Goal: Task Accomplishment & Management: Complete application form

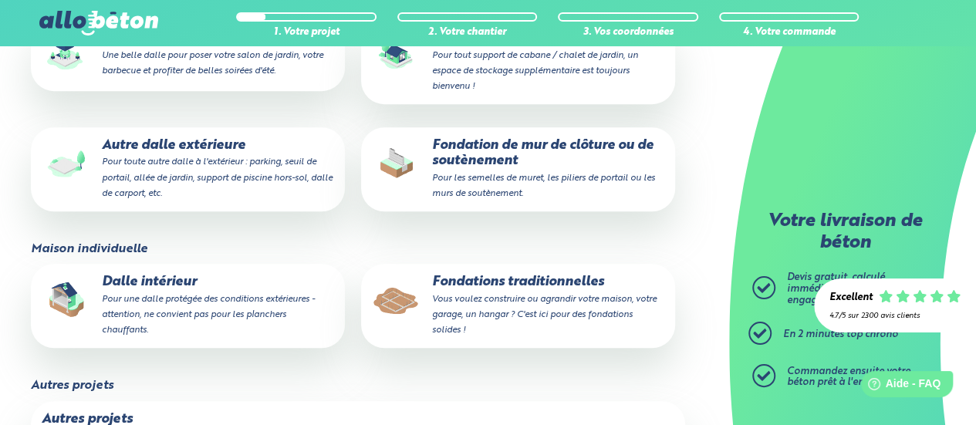
scroll to position [296, 0]
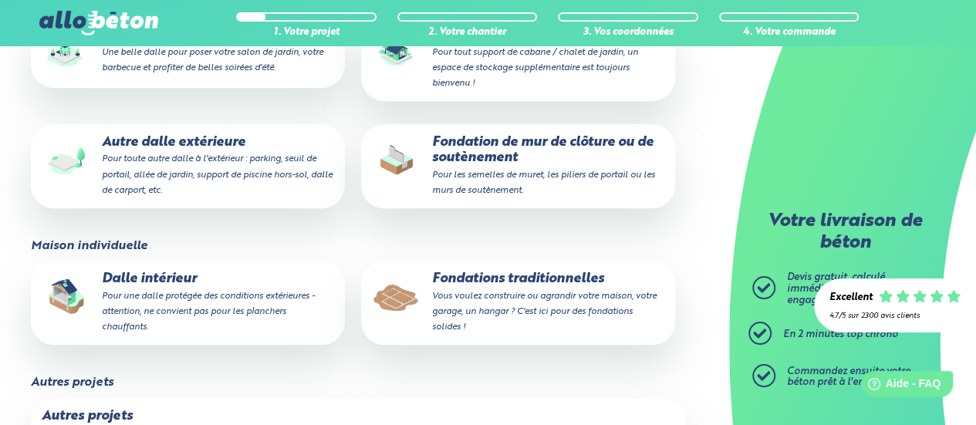
click at [536, 290] on p "Fondations traditionnelles Vous voulez construire ou agrandir votre maison, vot…" at bounding box center [518, 303] width 293 height 63
click at [0, 0] on input "Fondations traditionnelles Vous voulez construire ou agrandir votre maison, vot…" at bounding box center [0, 0] width 0 height 0
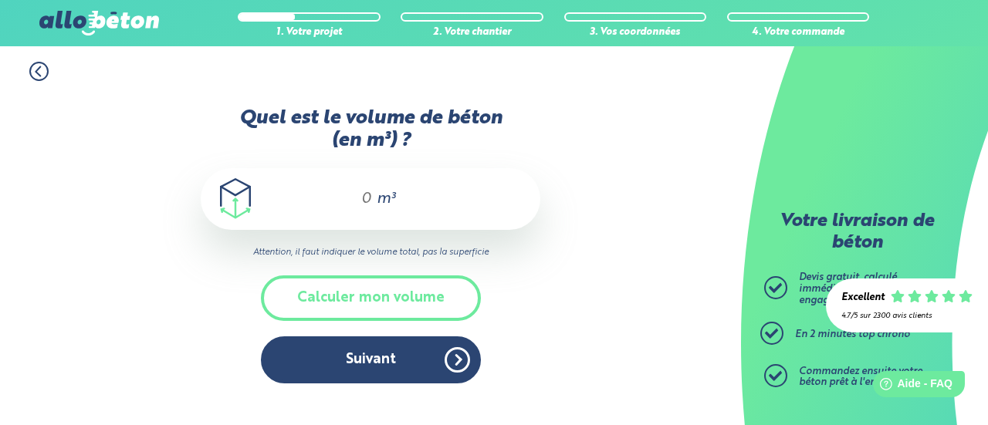
click at [365, 198] on input "Quel est le volume de béton (en m³) ?" at bounding box center [360, 199] width 26 height 19
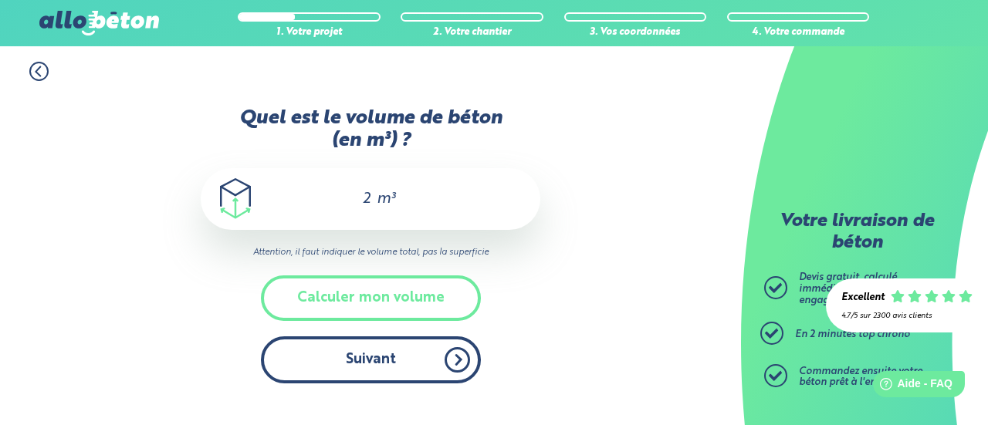
type input "2"
click at [365, 358] on button "Suivant" at bounding box center [371, 360] width 220 height 47
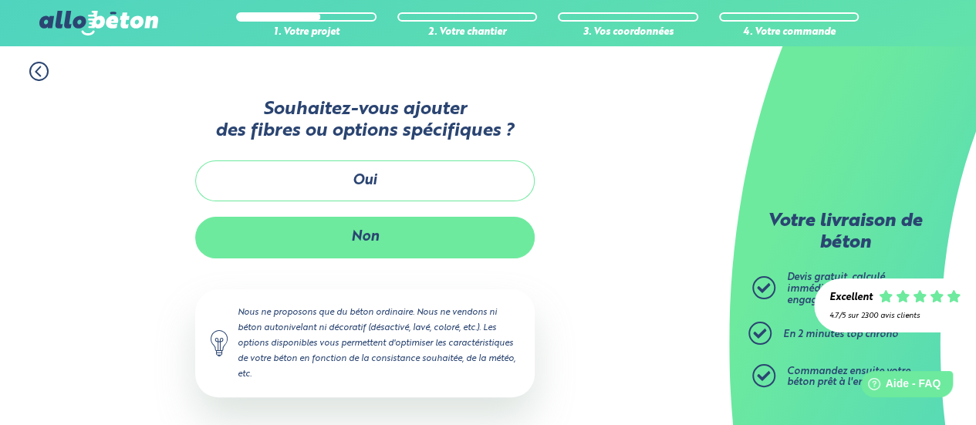
click at [378, 235] on button "Non" at bounding box center [365, 237] width 340 height 41
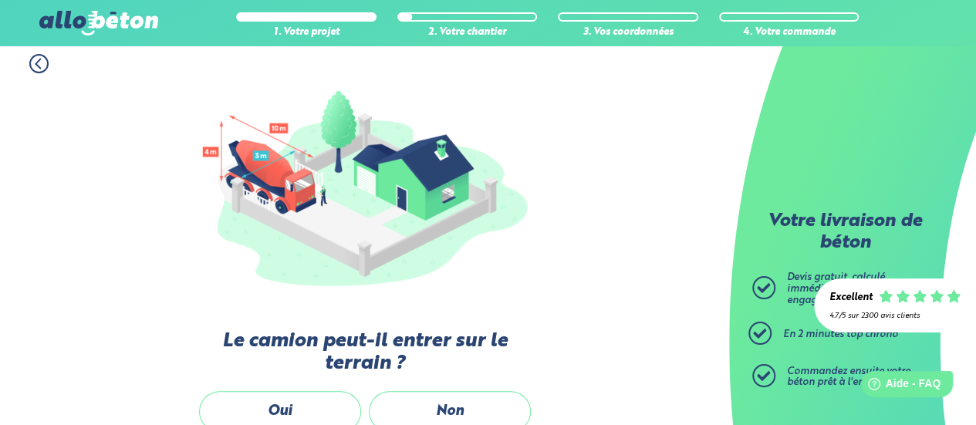
scroll to position [279, 0]
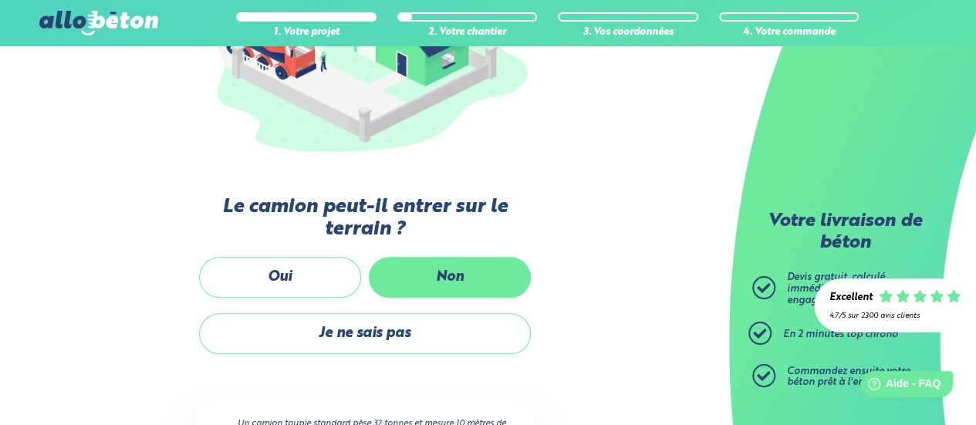
click at [414, 287] on label "Non" at bounding box center [450, 277] width 162 height 41
click at [0, 0] on input "Non" at bounding box center [0, 0] width 0 height 0
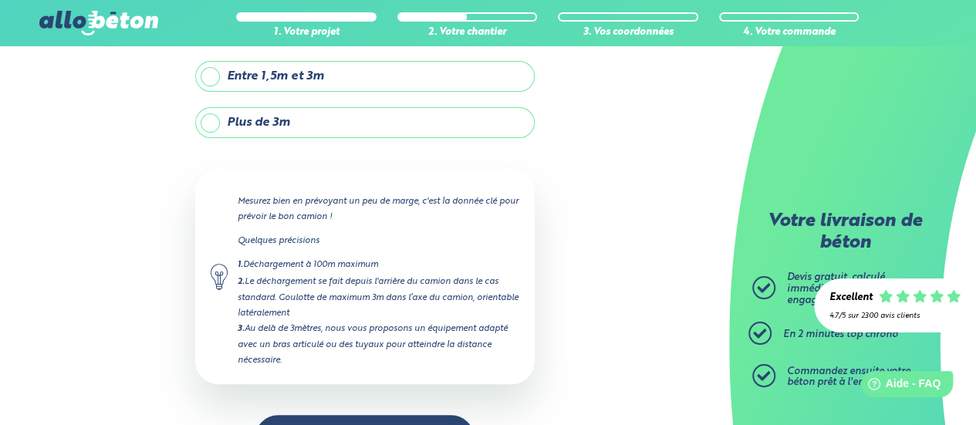
scroll to position [198, 0]
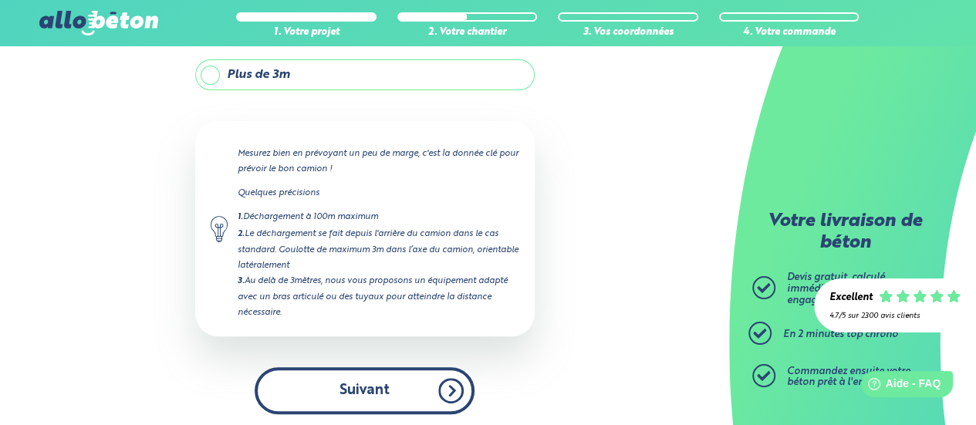
click at [370, 383] on button "Suivant" at bounding box center [365, 390] width 220 height 47
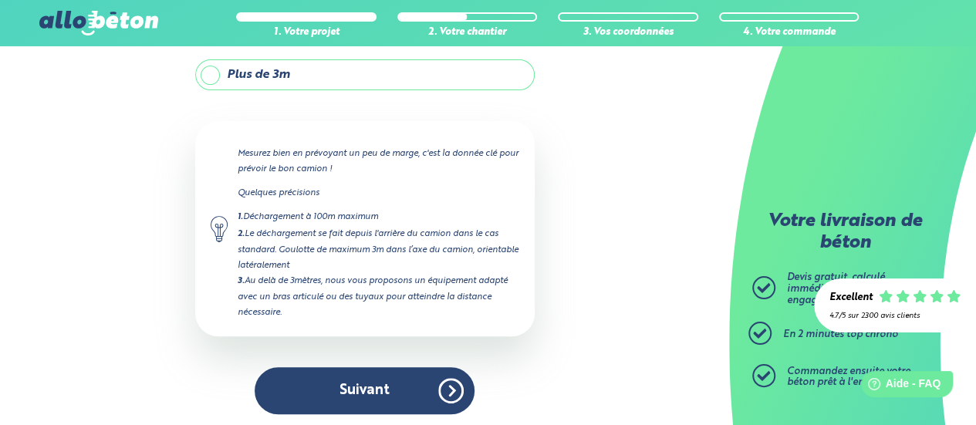
click at [215, 73] on label "Plus de 3m" at bounding box center [365, 74] width 340 height 31
click at [0, 0] on input "Plus de 3m" at bounding box center [0, 0] width 0 height 0
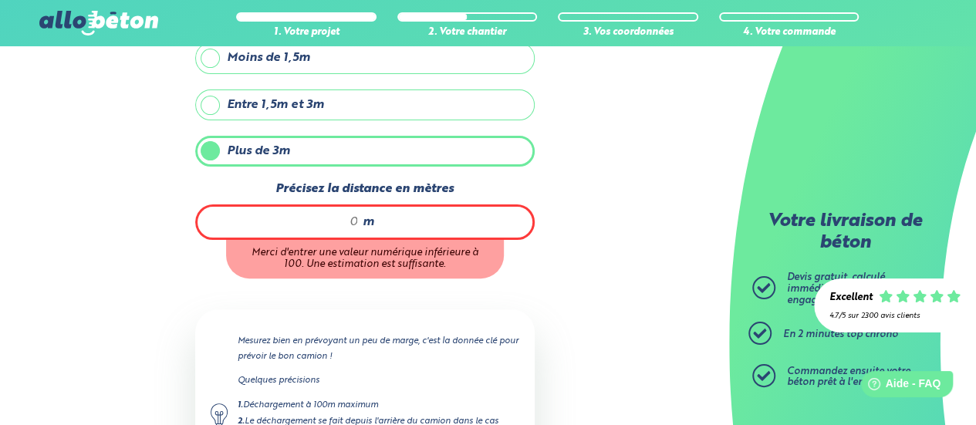
scroll to position [121, 0]
click at [361, 236] on div "m" at bounding box center [365, 223] width 340 height 36
click at [360, 232] on div "m" at bounding box center [365, 223] width 340 height 36
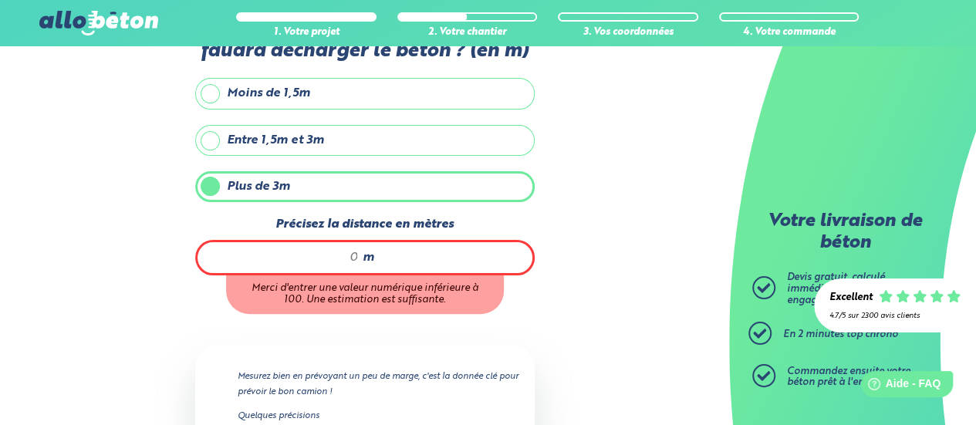
scroll to position [86, 0]
click at [354, 257] on input "Précisez la distance en mètres" at bounding box center [286, 258] width 146 height 15
type input "14"
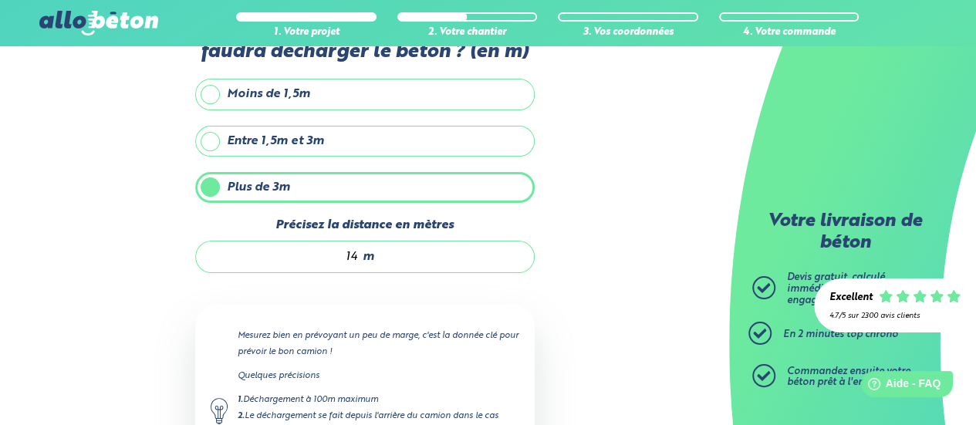
click at [459, 333] on div "Quelle sera la distance entre l'arrière du camion et l'endroit où il faudra déc…" at bounding box center [365, 304] width 340 height 618
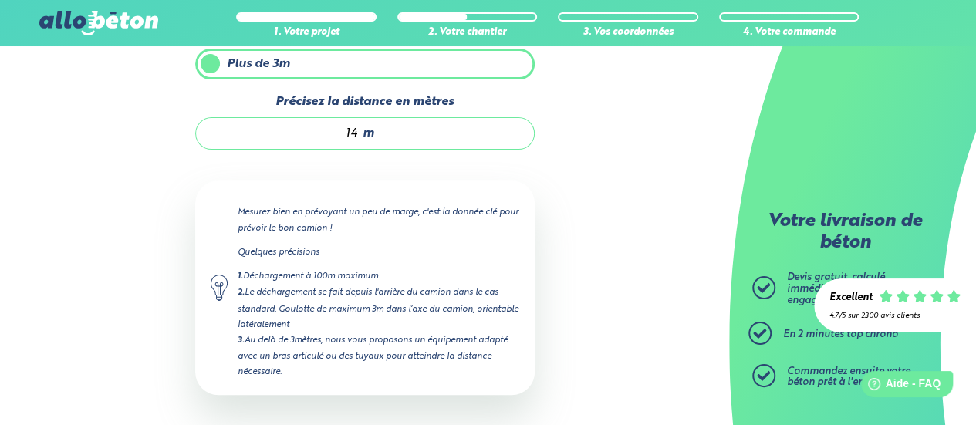
scroll to position [232, 0]
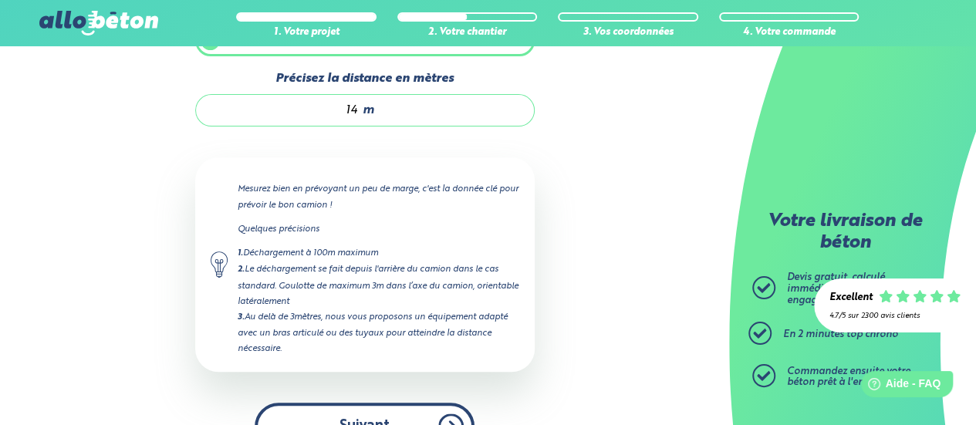
click at [374, 415] on button "Suivant" at bounding box center [365, 426] width 220 height 47
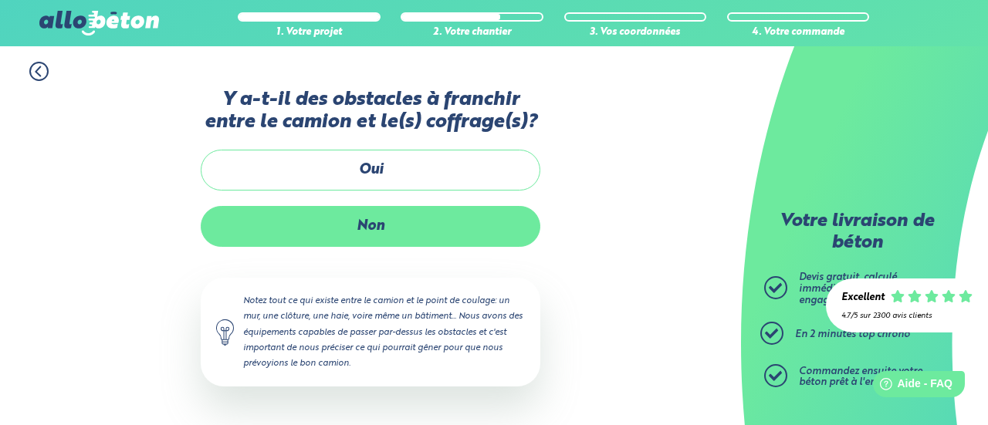
click at [377, 226] on label "Non" at bounding box center [371, 226] width 340 height 41
click at [0, 0] on input "Non" at bounding box center [0, 0] width 0 height 0
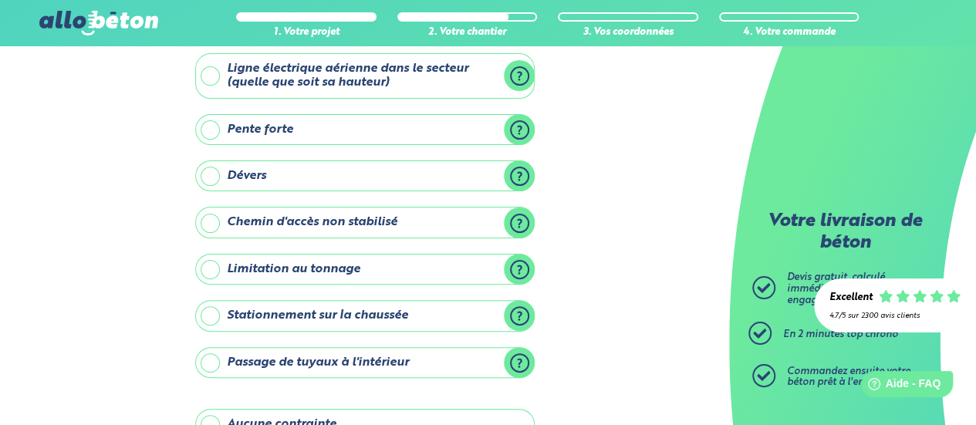
scroll to position [212, 0]
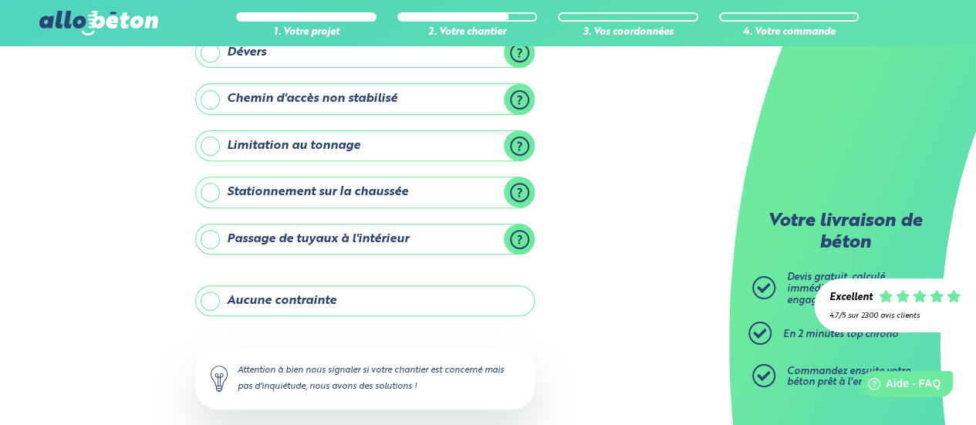
click at [293, 289] on label "Aucune contrainte" at bounding box center [365, 301] width 340 height 31
click at [0, 0] on input "Aucune contrainte" at bounding box center [0, 0] width 0 height 0
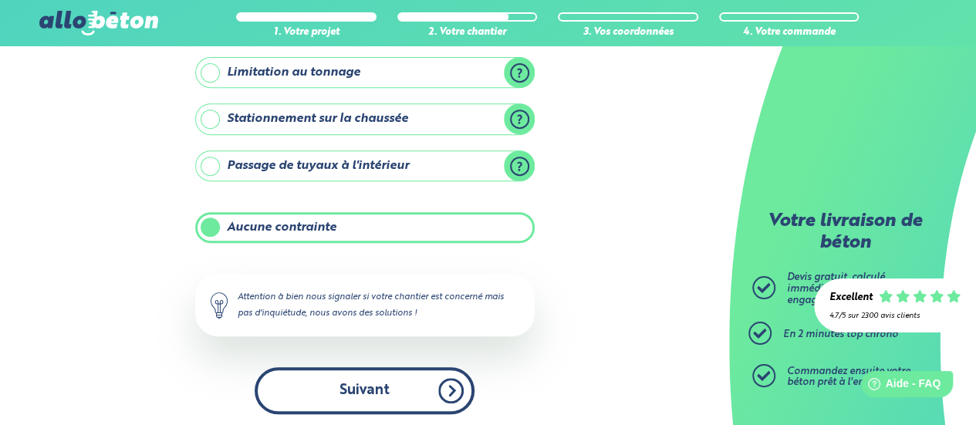
scroll to position [275, 0]
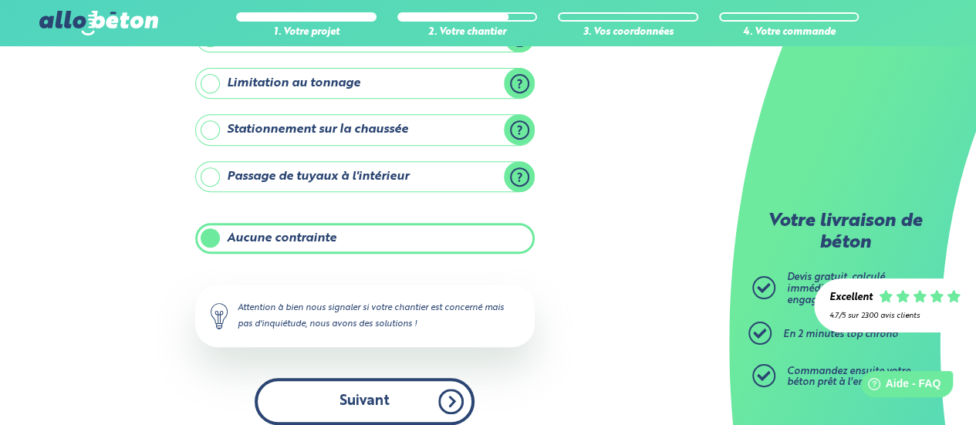
click at [384, 402] on button "Suivant" at bounding box center [365, 401] width 220 height 47
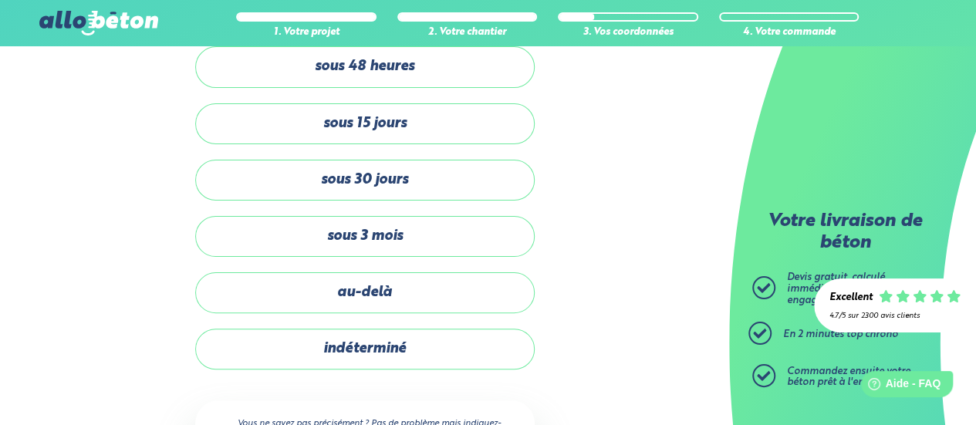
scroll to position [66, 0]
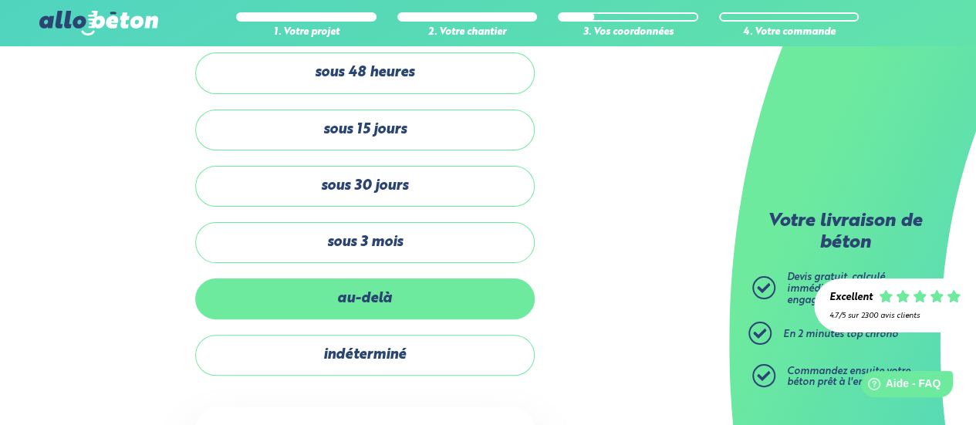
click at [371, 294] on label "au-delà" at bounding box center [365, 299] width 340 height 41
click at [0, 0] on input "au-delà" at bounding box center [0, 0] width 0 height 0
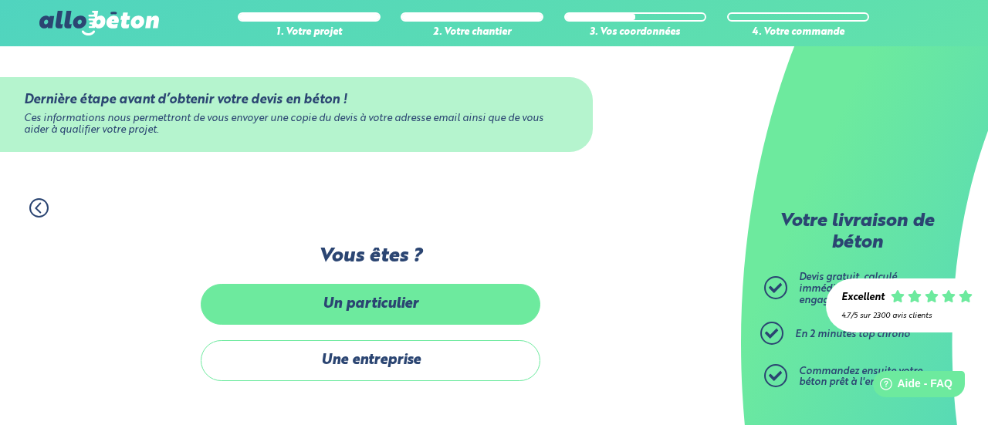
click at [400, 316] on label "Un particulier" at bounding box center [371, 304] width 340 height 41
click at [0, 0] on input "Un particulier" at bounding box center [0, 0] width 0 height 0
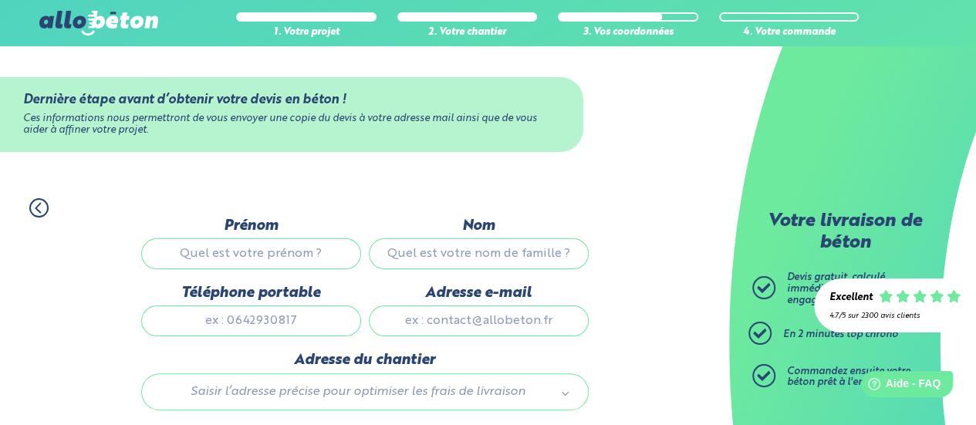
click at [310, 259] on input "Prénom" at bounding box center [251, 254] width 220 height 31
type input "Axel"
type input "Barriere"
type input "0611764671"
type input "4 Rue Paul Gauguin"
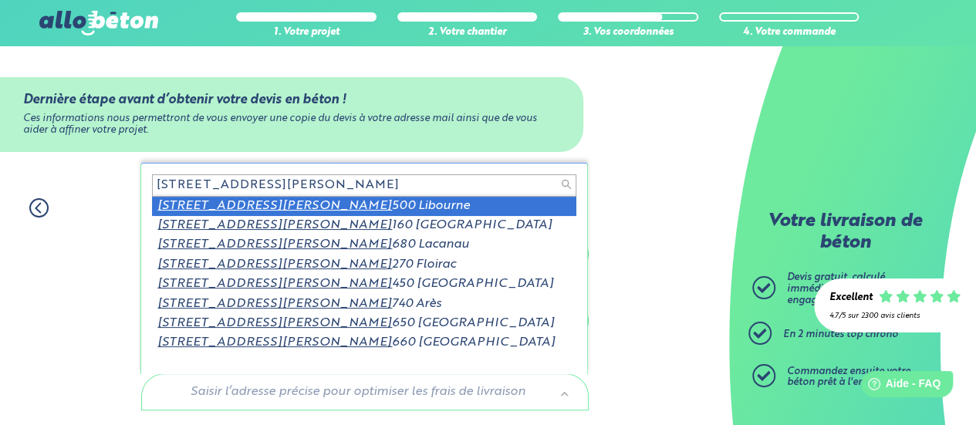
type input "4 Rue Paul Gauguin 33"
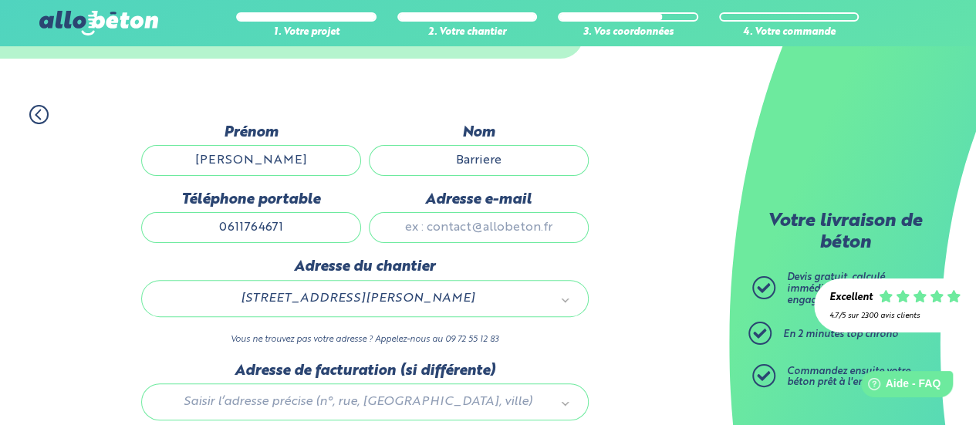
scroll to position [94, 0]
click at [452, 225] on input "Adresse e-mail" at bounding box center [479, 226] width 220 height 31
type input "barriere-axel@hotmail.fr"
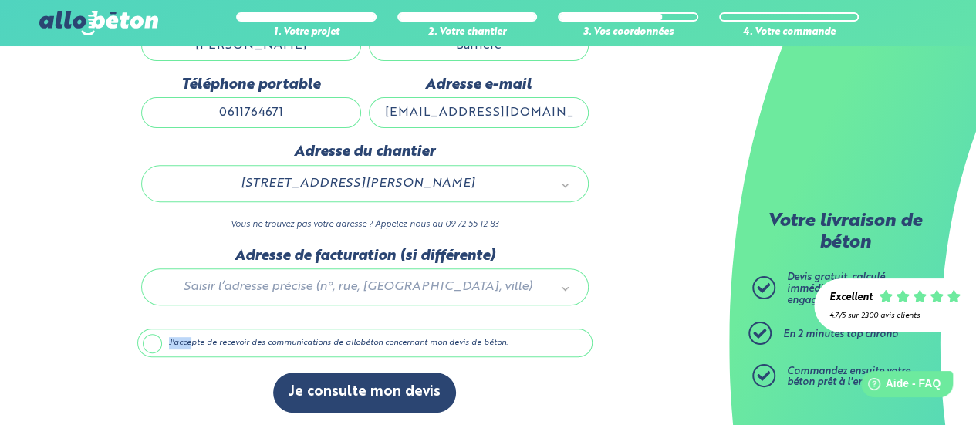
drag, startPoint x: 167, startPoint y: 344, endPoint x: 190, endPoint y: 355, distance: 25.6
click at [190, 355] on div "Dernière étape avant d’obtenir votre devis en béton ! Ces informations nous per…" at bounding box center [364, 218] width 455 height 419
click at [151, 333] on label "J'accepte de recevoir des communications de allobéton concernant mon devis de b…" at bounding box center [364, 343] width 455 height 29
click at [0, 0] on input "J'accepte de recevoir des communications de allobéton concernant mon devis de b…" at bounding box center [0, 0] width 0 height 0
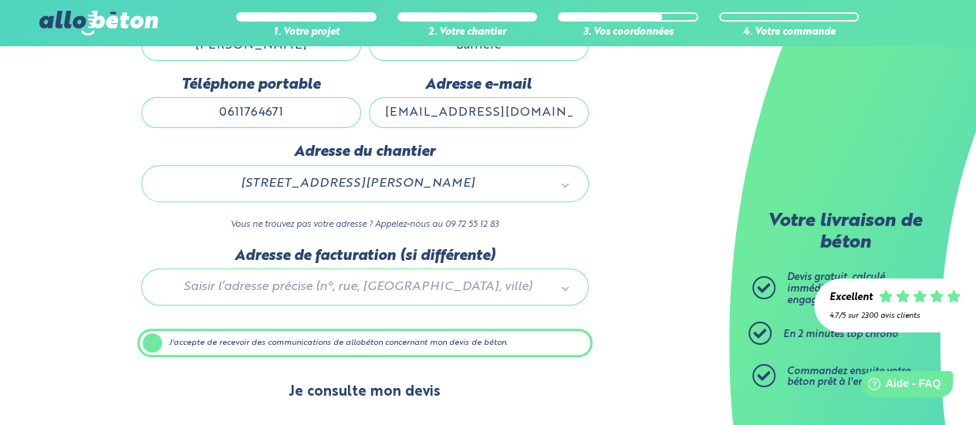
click at [330, 382] on button "Je consulte mon devis" at bounding box center [364, 392] width 183 height 39
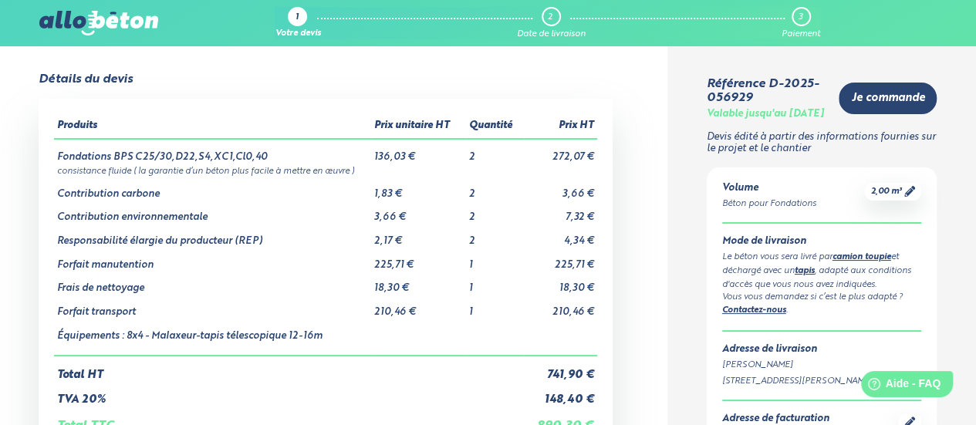
scroll to position [17, 0]
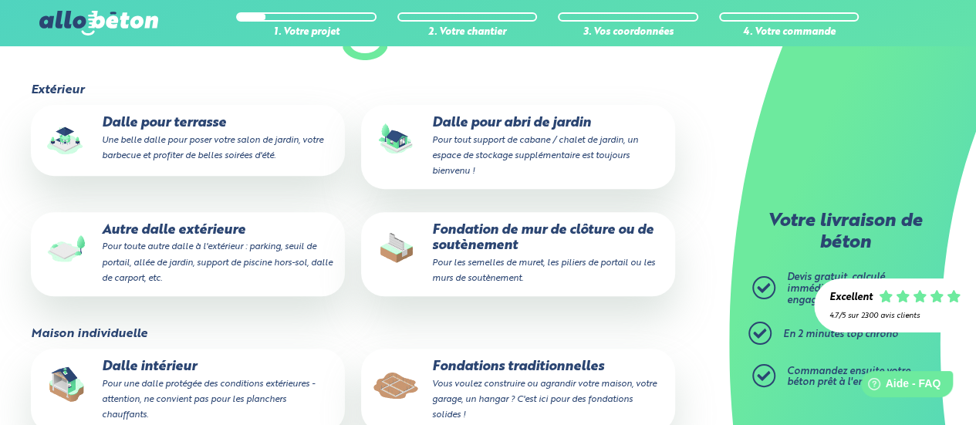
scroll to position [377, 0]
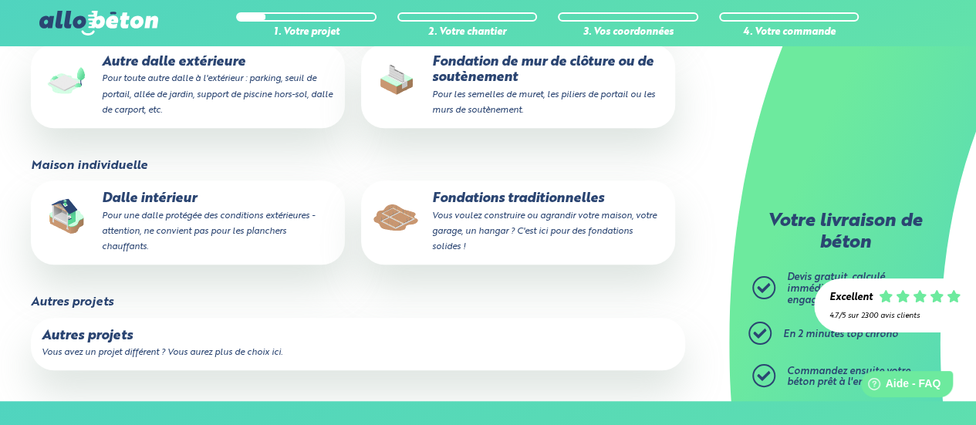
click at [483, 239] on small "Vous voulez construire ou agrandir votre maison, votre garage, un hangar ? C'es…" at bounding box center [544, 231] width 225 height 40
click at [0, 0] on input "Fondations traditionnelles Vous voulez construire ou agrandir votre maison, vot…" at bounding box center [0, 0] width 0 height 0
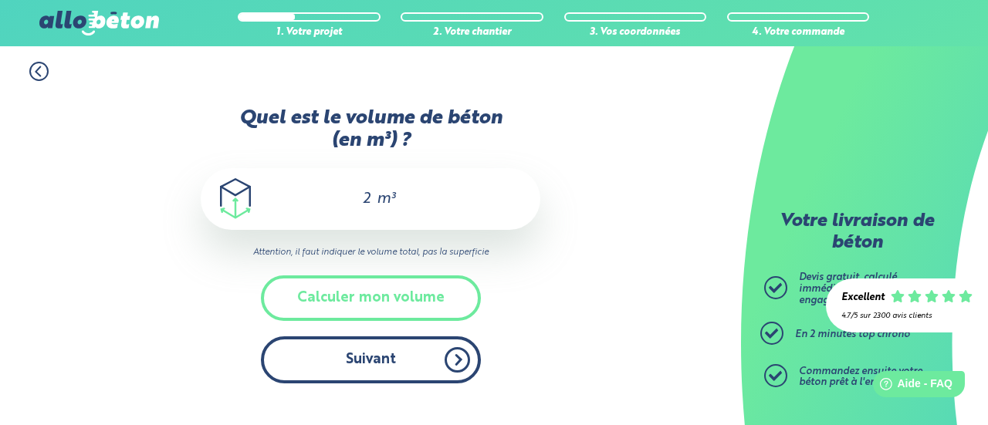
click at [405, 353] on button "Suivant" at bounding box center [371, 360] width 220 height 47
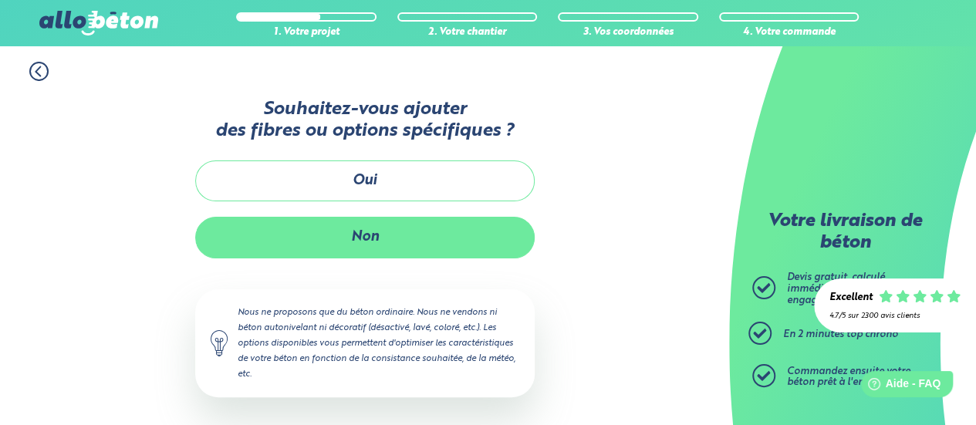
click at [371, 226] on button "Non" at bounding box center [365, 237] width 340 height 41
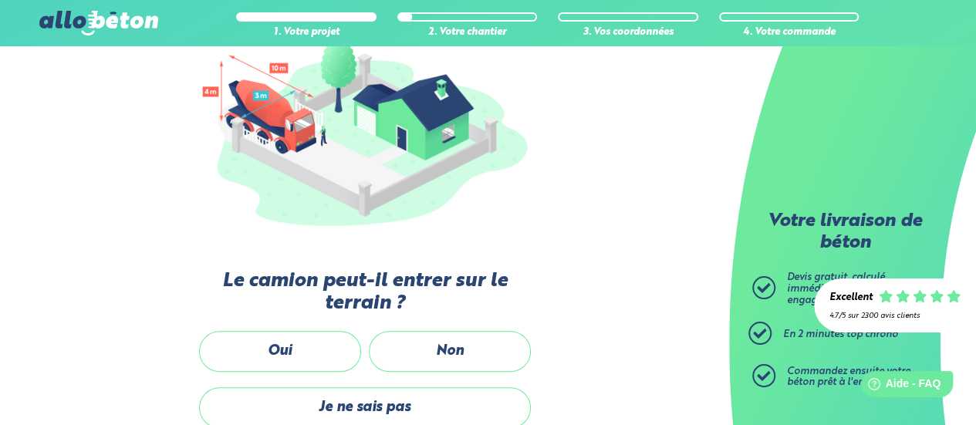
scroll to position [253, 0]
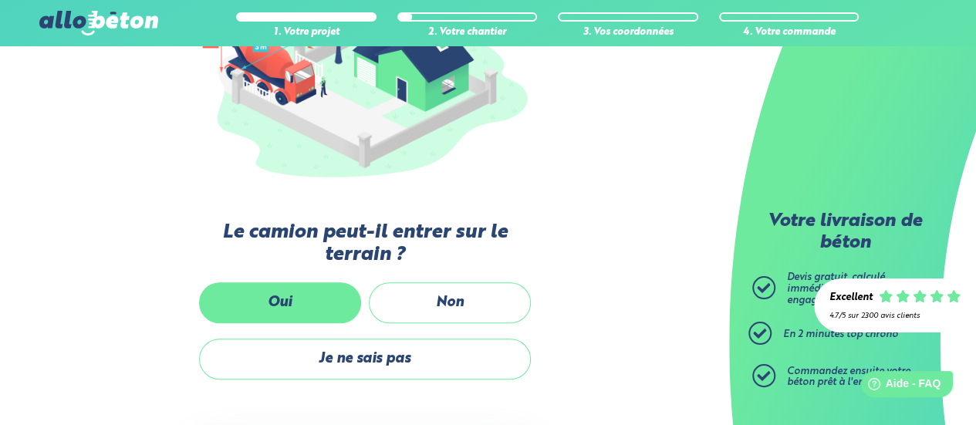
click at [327, 311] on label "Oui" at bounding box center [280, 303] width 162 height 41
click at [0, 0] on input "Oui" at bounding box center [0, 0] width 0 height 0
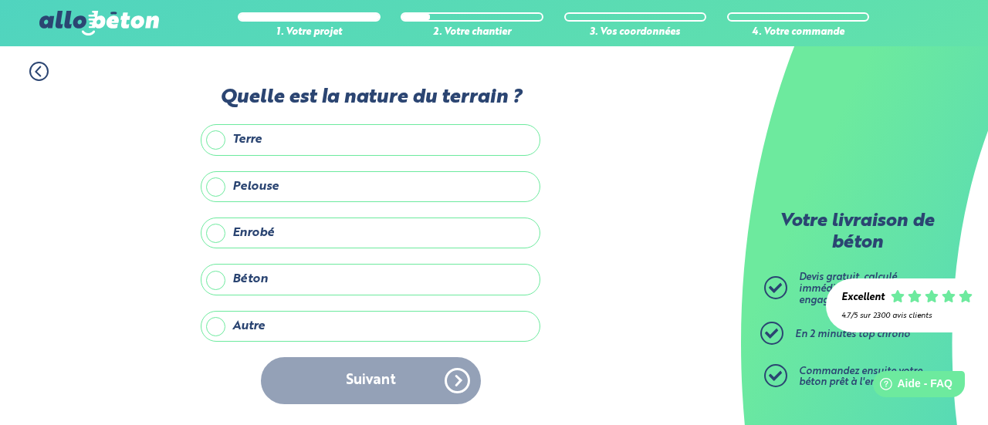
click at [253, 129] on label "Terre" at bounding box center [371, 139] width 340 height 31
click at [0, 0] on input "Terre" at bounding box center [0, 0] width 0 height 0
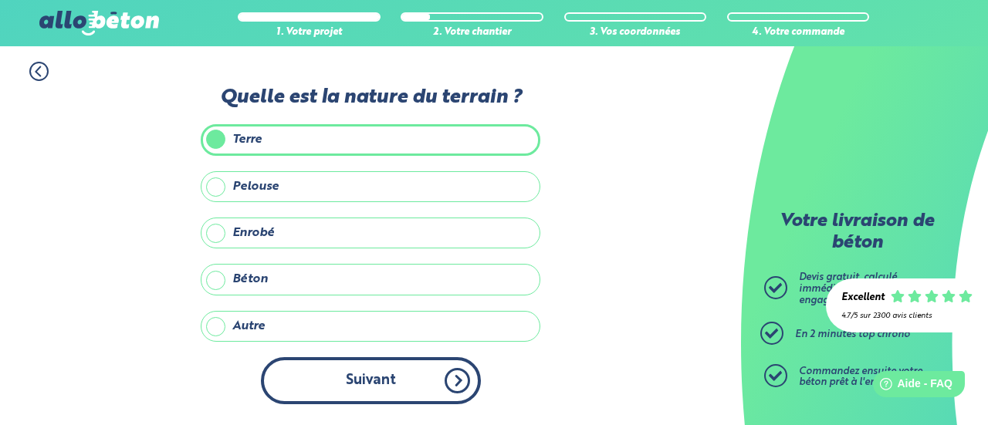
click at [377, 376] on button "Suivant" at bounding box center [371, 380] width 220 height 47
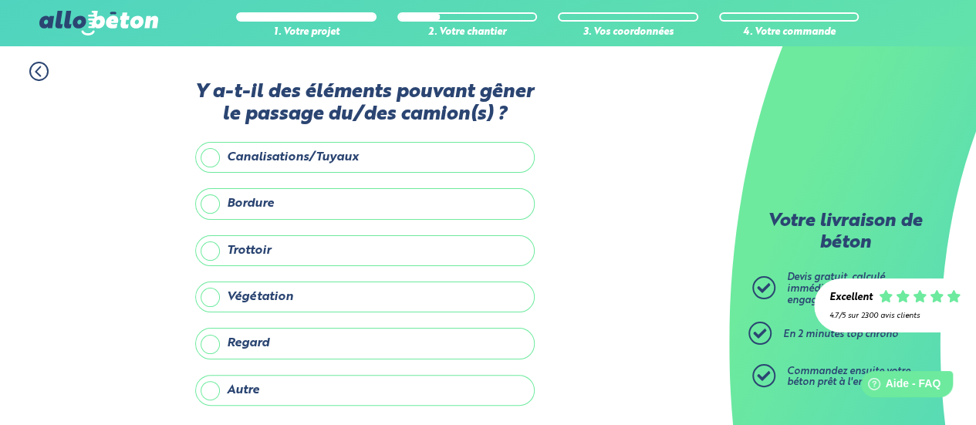
scroll to position [117, 0]
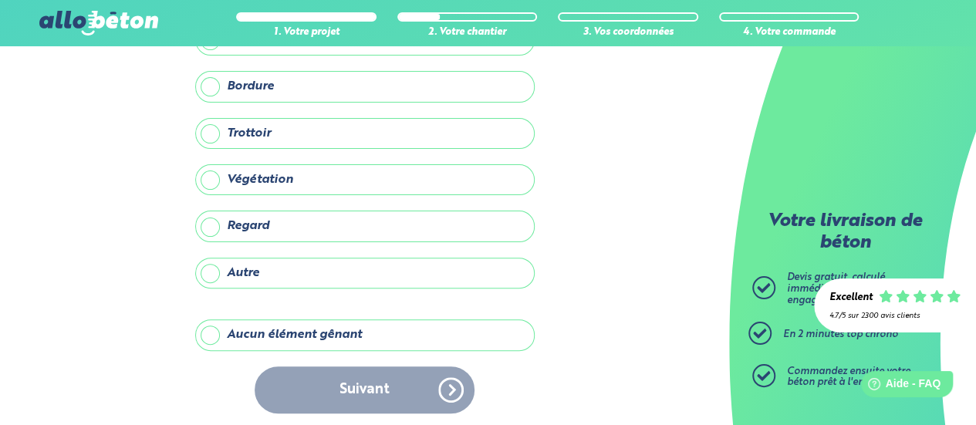
click at [293, 337] on label "Aucun élément gênant" at bounding box center [365, 335] width 340 height 31
click at [0, 0] on input "Aucun élément gênant" at bounding box center [0, 0] width 0 height 0
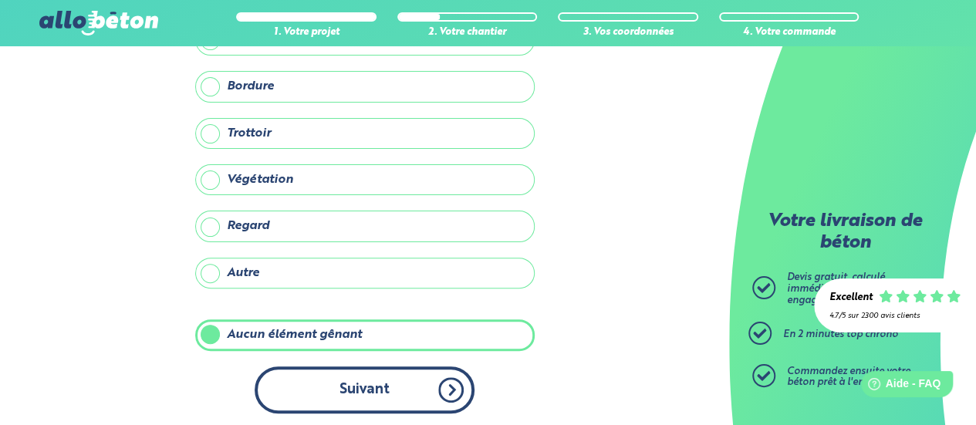
click at [338, 376] on button "Suivant" at bounding box center [365, 390] width 220 height 47
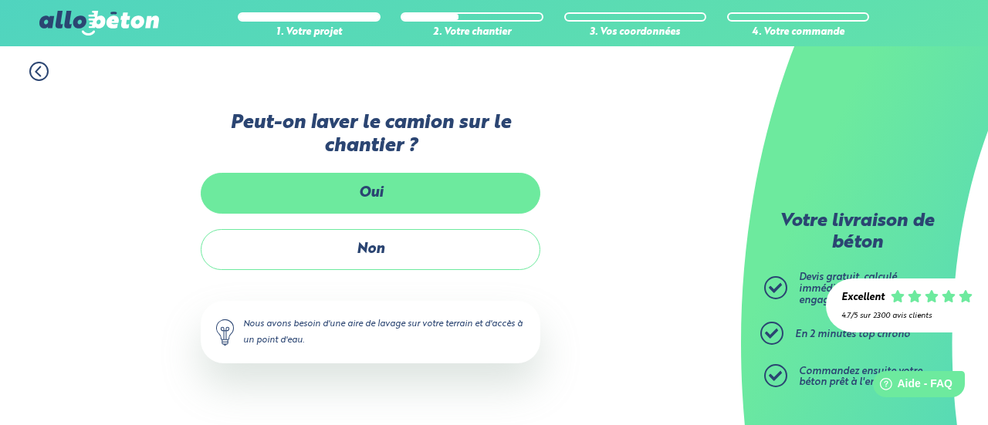
click at [374, 192] on label "Oui" at bounding box center [371, 193] width 340 height 41
click at [0, 0] on input "Oui" at bounding box center [0, 0] width 0 height 0
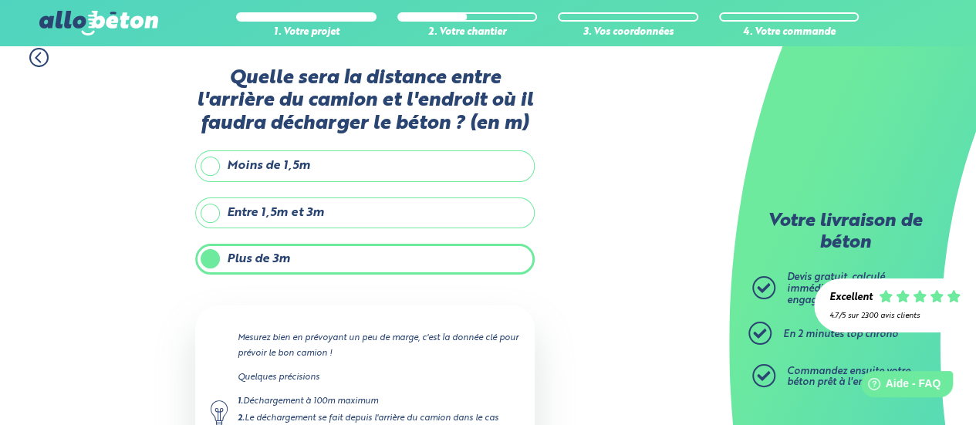
scroll to position [12, 0]
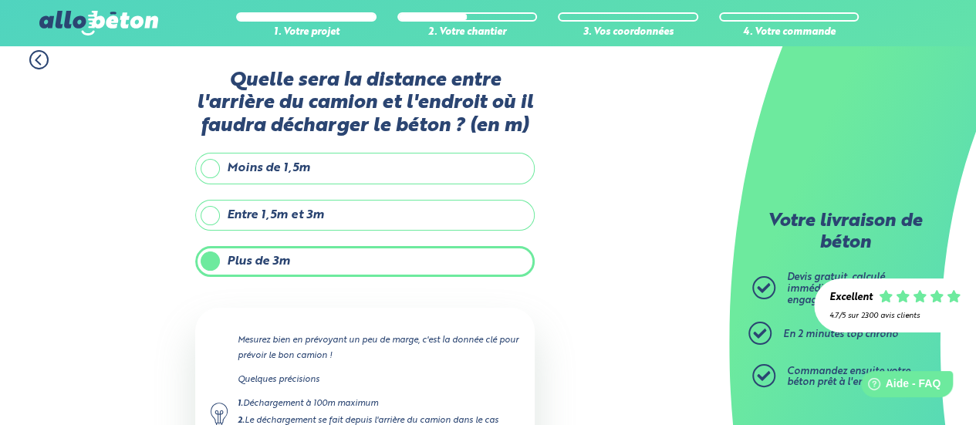
click at [257, 166] on label "Moins de 1,5m" at bounding box center [365, 168] width 340 height 31
click at [0, 0] on input "Moins de 1,5m" at bounding box center [0, 0] width 0 height 0
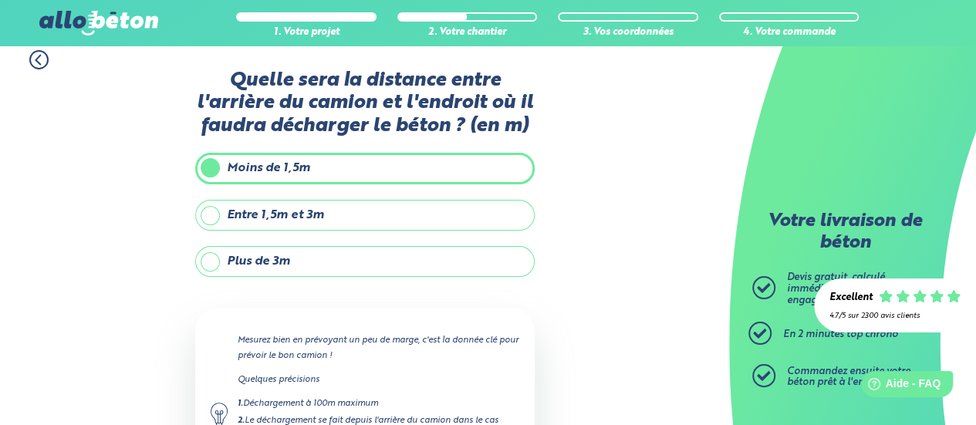
scroll to position [198, 0]
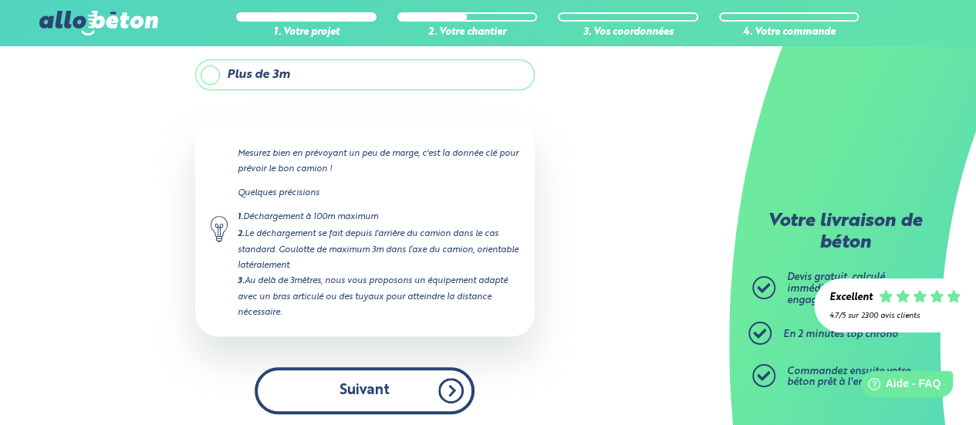
click at [377, 390] on button "Suivant" at bounding box center [365, 390] width 220 height 47
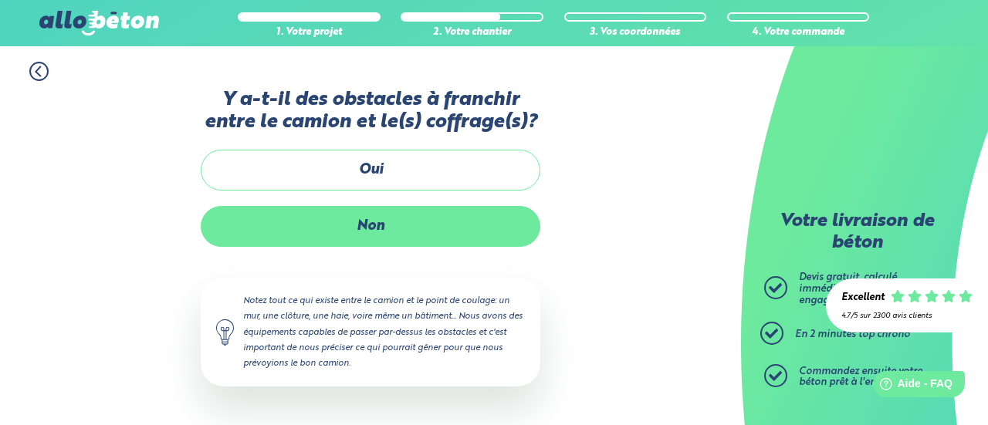
click at [374, 225] on label "Non" at bounding box center [371, 226] width 340 height 41
click at [0, 0] on input "Non" at bounding box center [0, 0] width 0 height 0
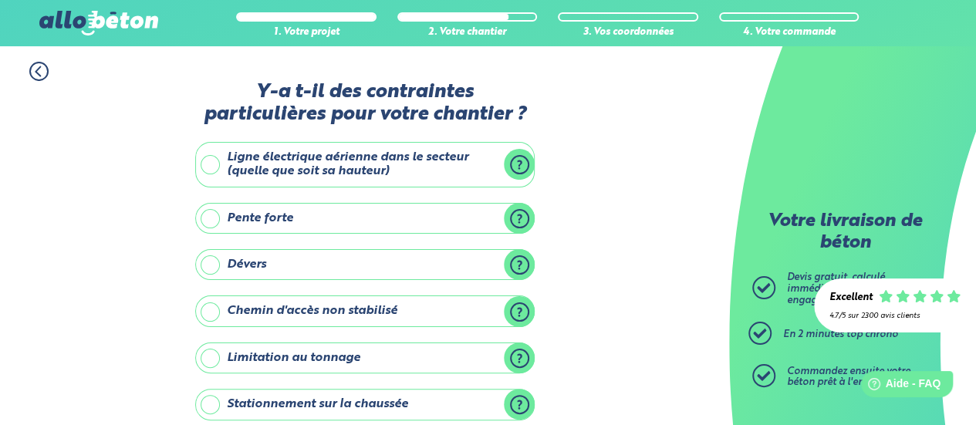
scroll to position [286, 0]
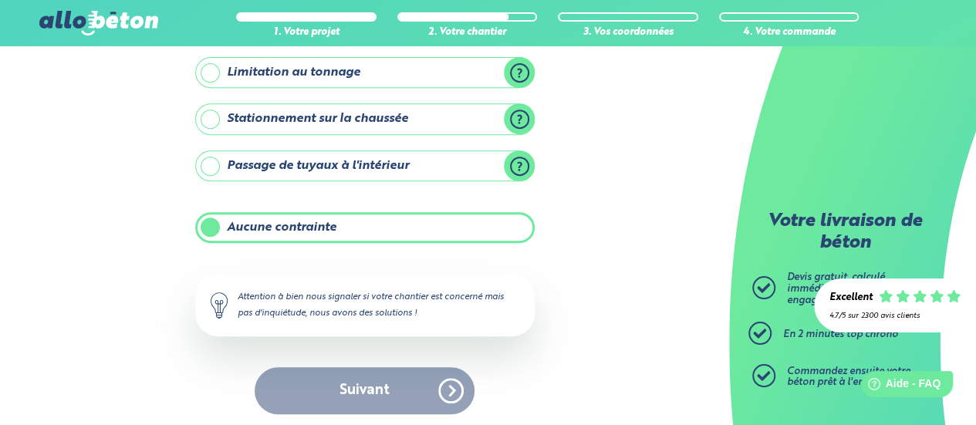
click at [310, 229] on label "Aucune contrainte" at bounding box center [365, 227] width 340 height 31
click at [0, 0] on input "Aucune contrainte" at bounding box center [0, 0] width 0 height 0
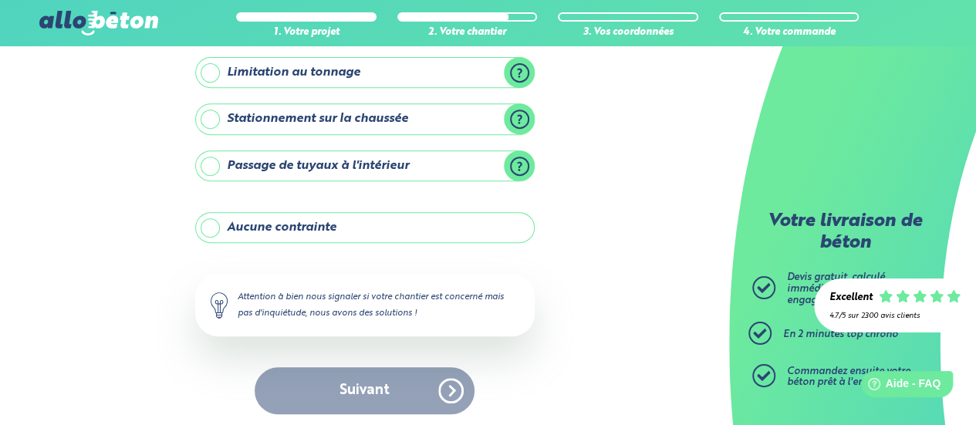
click at [310, 229] on label "Aucune contrainte" at bounding box center [365, 227] width 340 height 31
click at [0, 0] on input "Aucune contrainte" at bounding box center [0, 0] width 0 height 0
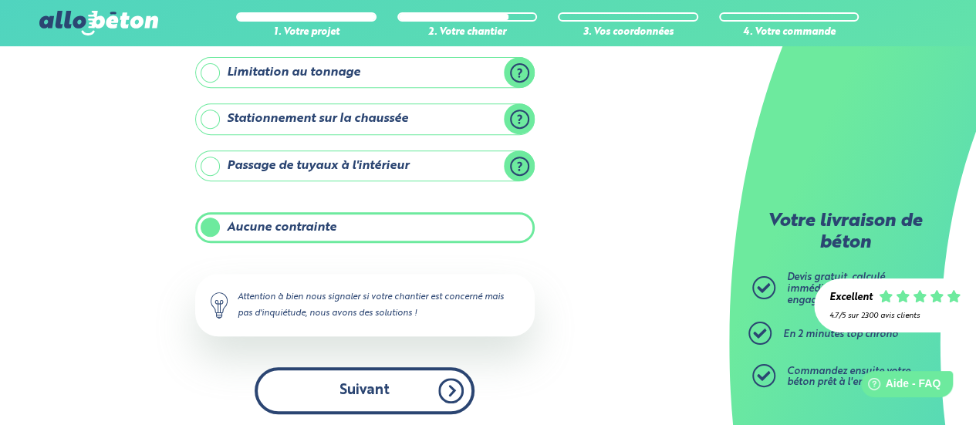
click at [383, 381] on button "Suivant" at bounding box center [365, 390] width 220 height 47
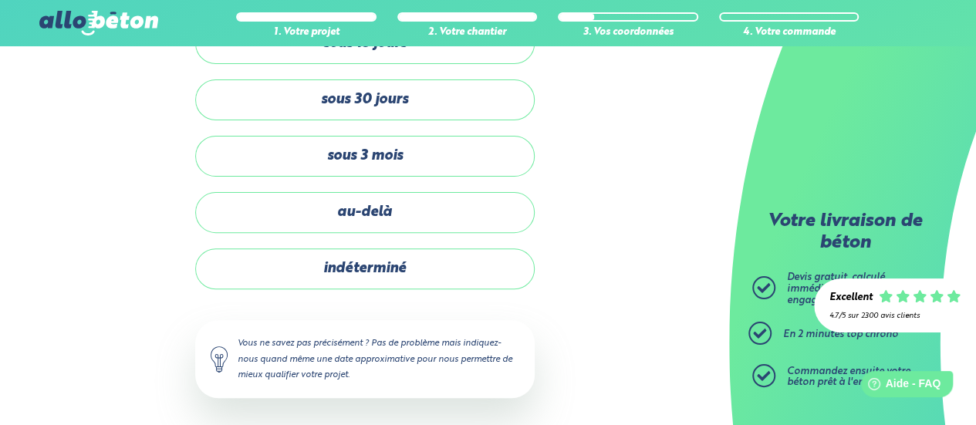
scroll to position [145, 0]
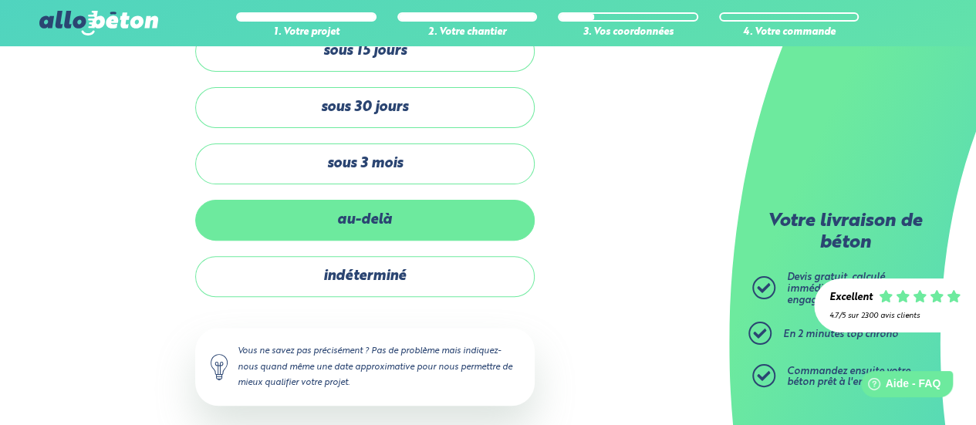
click at [370, 218] on label "au-delà" at bounding box center [365, 220] width 340 height 41
click at [0, 0] on input "au-delà" at bounding box center [0, 0] width 0 height 0
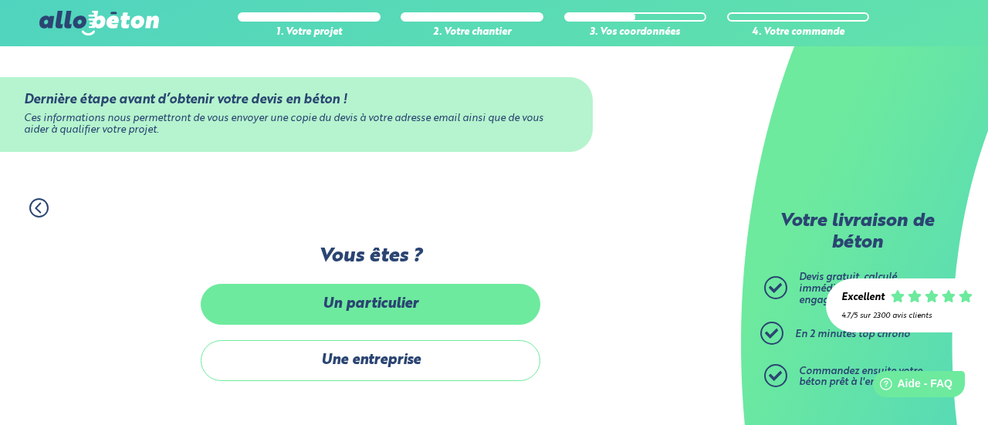
click at [355, 300] on label "Un particulier" at bounding box center [371, 304] width 340 height 41
click at [0, 0] on input "Un particulier" at bounding box center [0, 0] width 0 height 0
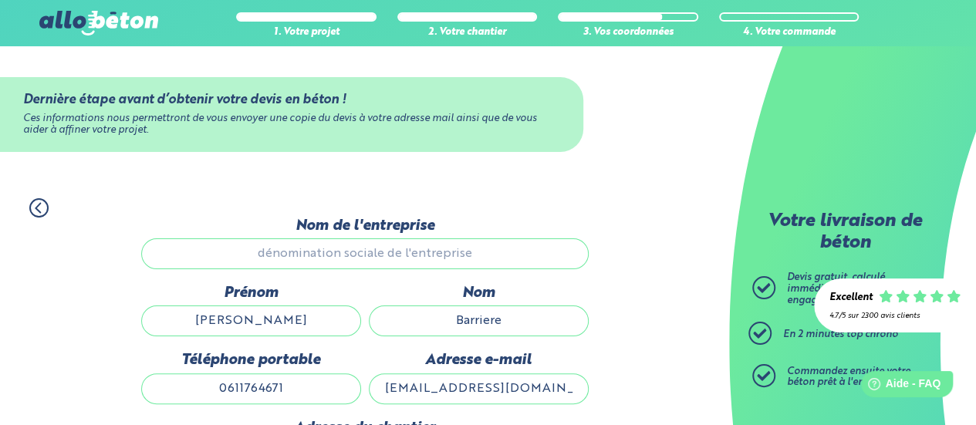
scroll to position [275, 0]
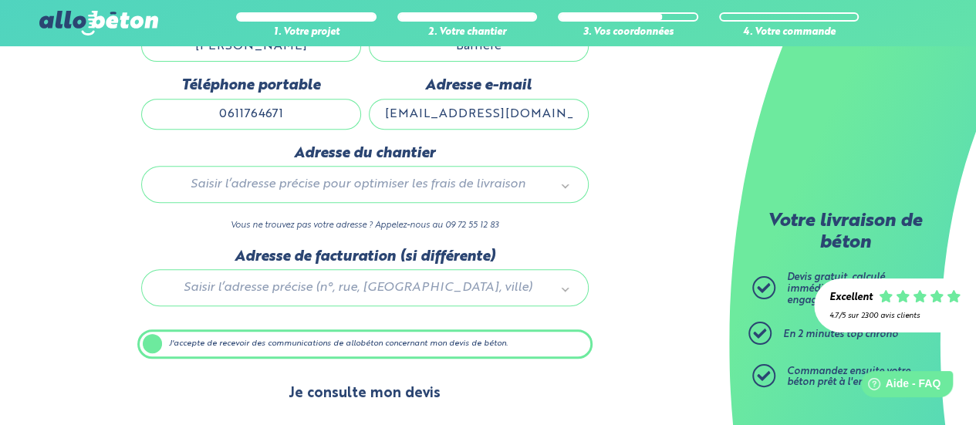
click at [365, 390] on button "Je consulte mon devis" at bounding box center [364, 393] width 183 height 39
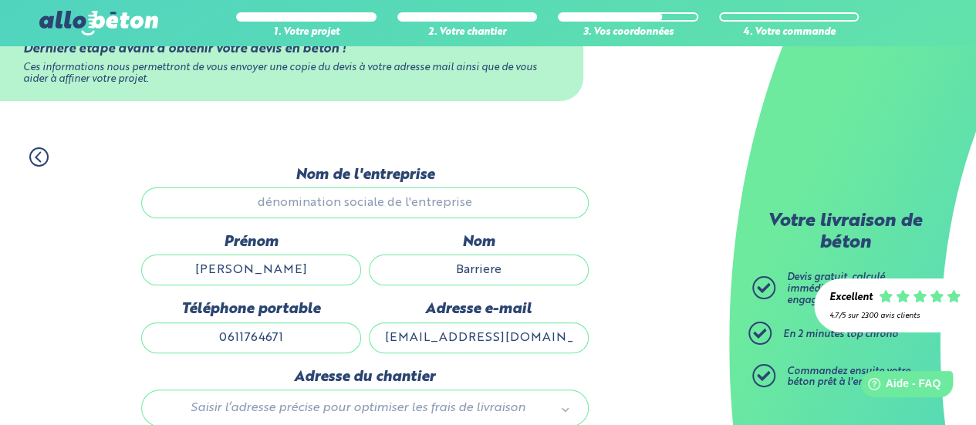
scroll to position [51, 0]
click at [30, 144] on div "1. Votre projet 2. Votre chantier 3. Vos coordonnées 4. Votre commande" at bounding box center [364, 149] width 729 height 35
click at [42, 160] on icon at bounding box center [38, 156] width 19 height 19
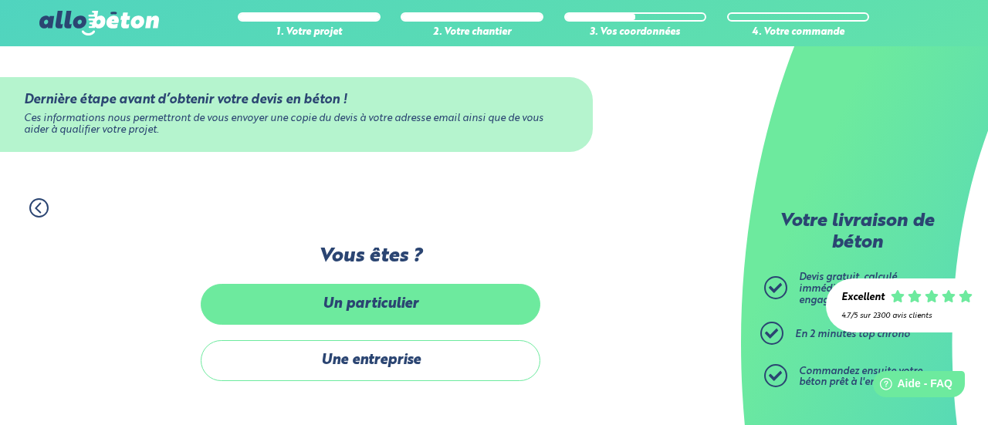
click at [382, 301] on label "Un particulier" at bounding box center [371, 304] width 340 height 41
click at [0, 0] on input "Un particulier" at bounding box center [0, 0] width 0 height 0
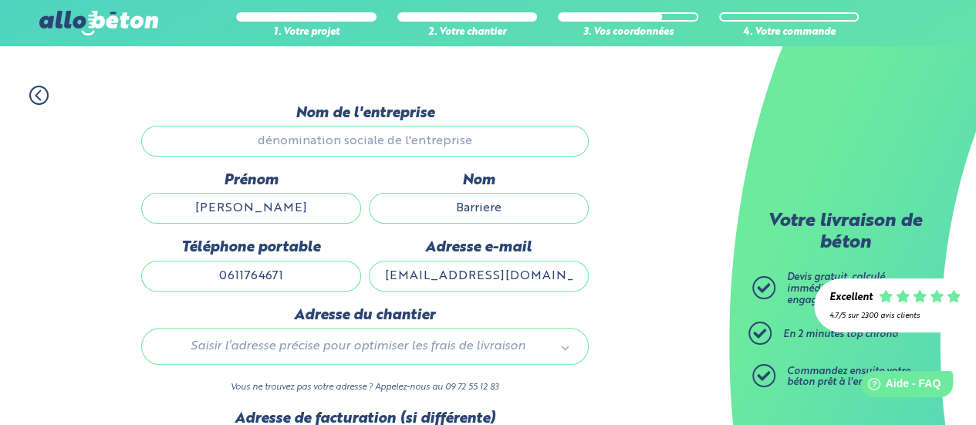
scroll to position [83, 0]
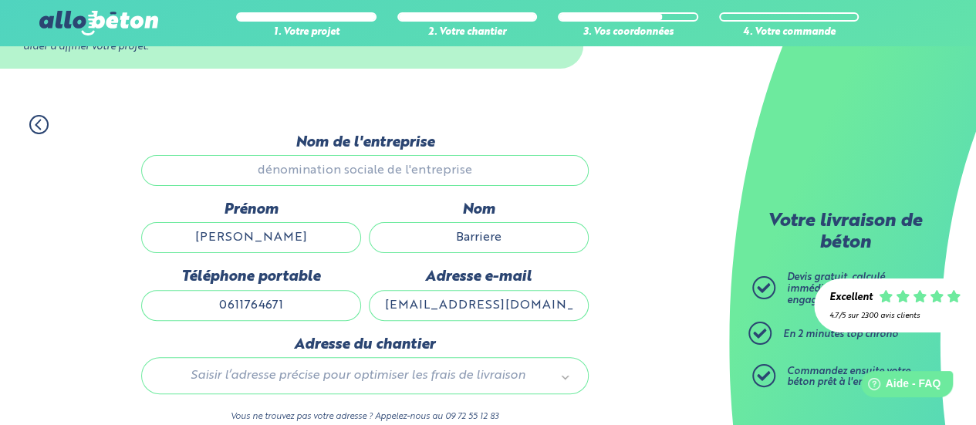
click at [45, 117] on circle at bounding box center [39, 125] width 18 height 18
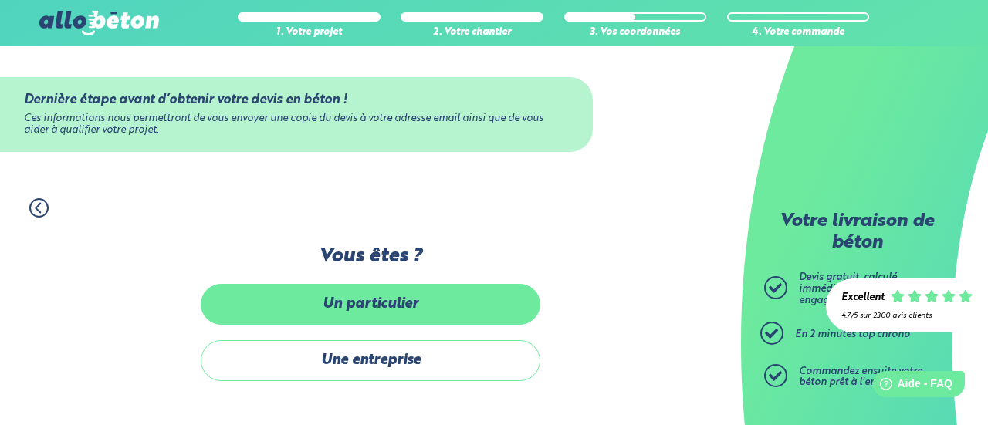
click at [344, 311] on label "Un particulier" at bounding box center [371, 304] width 340 height 41
click at [0, 0] on input "Un particulier" at bounding box center [0, 0] width 0 height 0
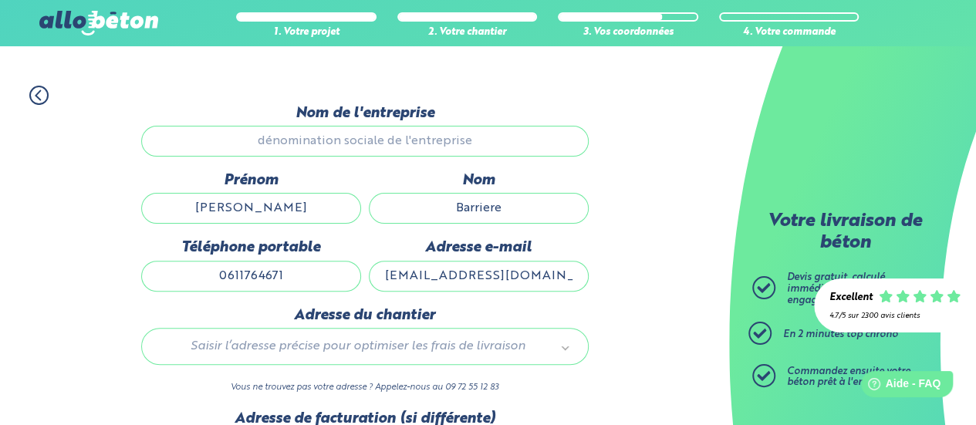
scroll to position [112, 0]
click at [360, 141] on input "Nom de l'entreprise" at bounding box center [365, 142] width 448 height 31
click at [430, 143] on input "Nom de l'entreprise" at bounding box center [365, 142] width 448 height 31
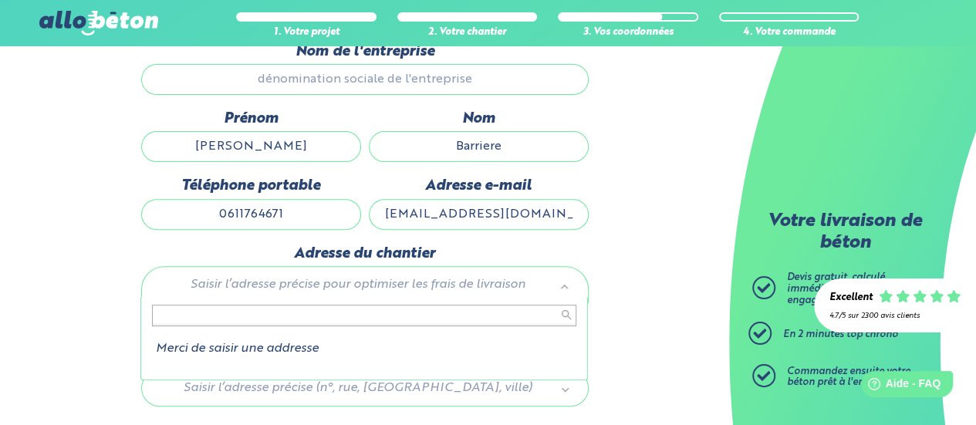
scroll to position [183, 0]
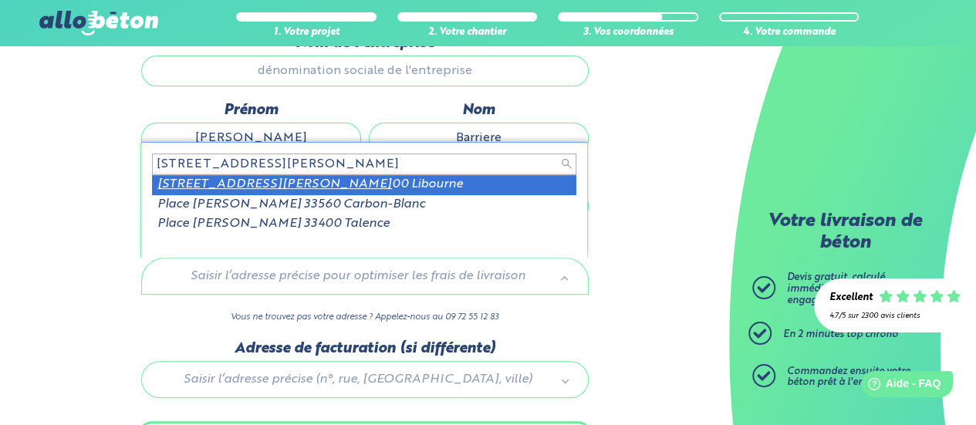
type input "4 rue paul gauguin 335"
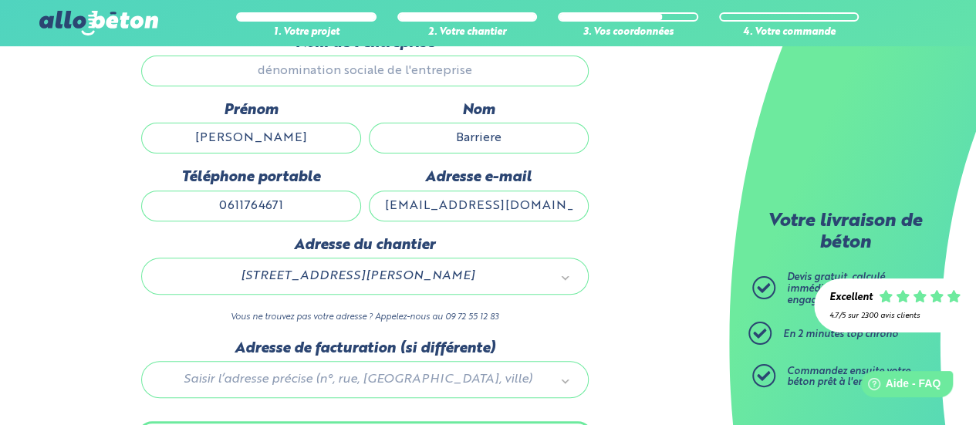
scroll to position [275, 0]
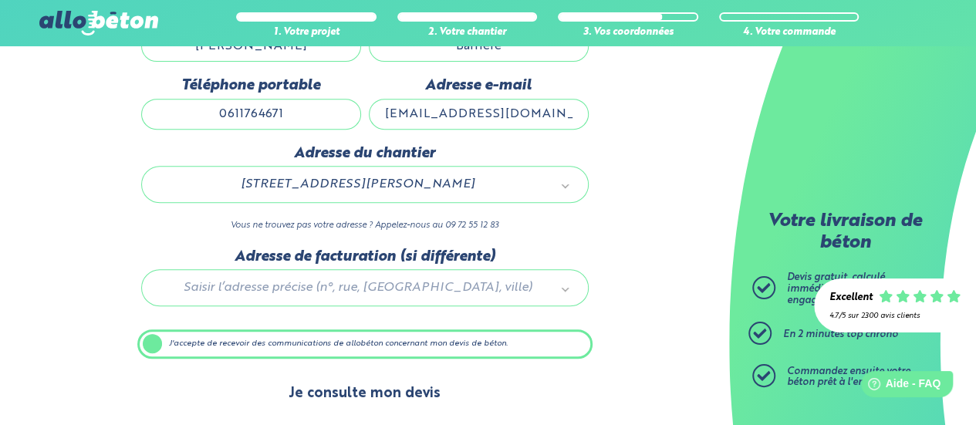
click at [377, 394] on button "Je consulte mon devis" at bounding box center [364, 393] width 183 height 39
click at [367, 383] on button "Je consulte mon devis" at bounding box center [364, 393] width 183 height 39
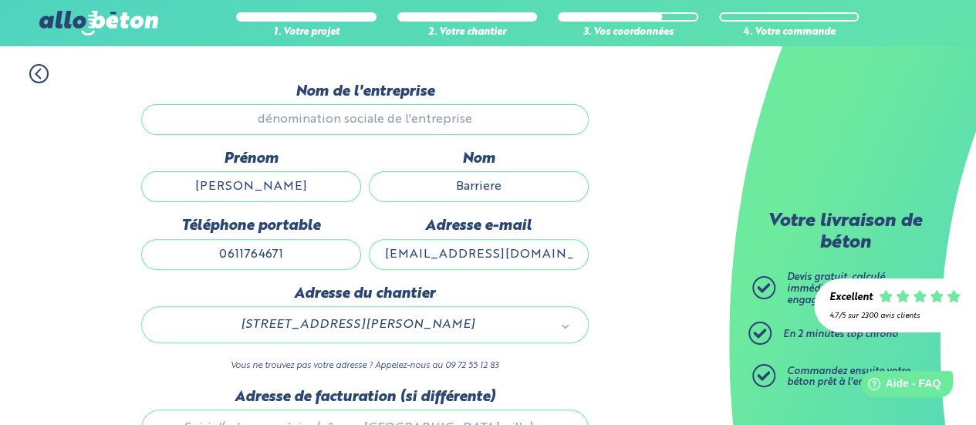
scroll to position [128, 0]
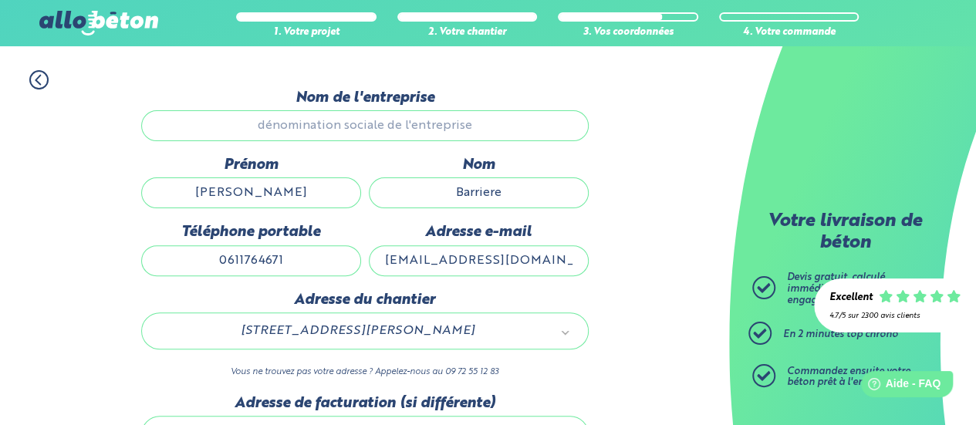
click at [374, 130] on input "Nom de l'entreprise" at bounding box center [365, 125] width 448 height 31
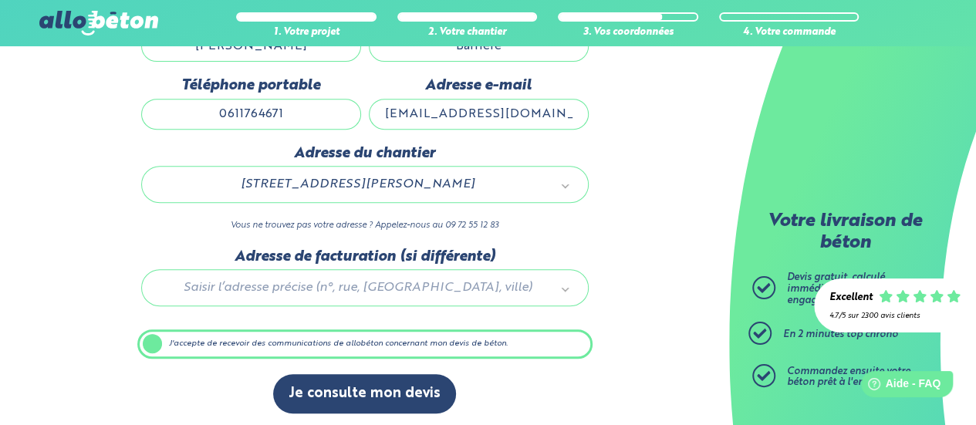
click at [357, 337] on label "J'accepte de recevoir des communications de allobéton concernant mon devis de b…" at bounding box center [364, 344] width 455 height 29
click at [0, 0] on input "J'accepte de recevoir des communications de allobéton concernant mon devis de b…" at bounding box center [0, 0] width 0 height 0
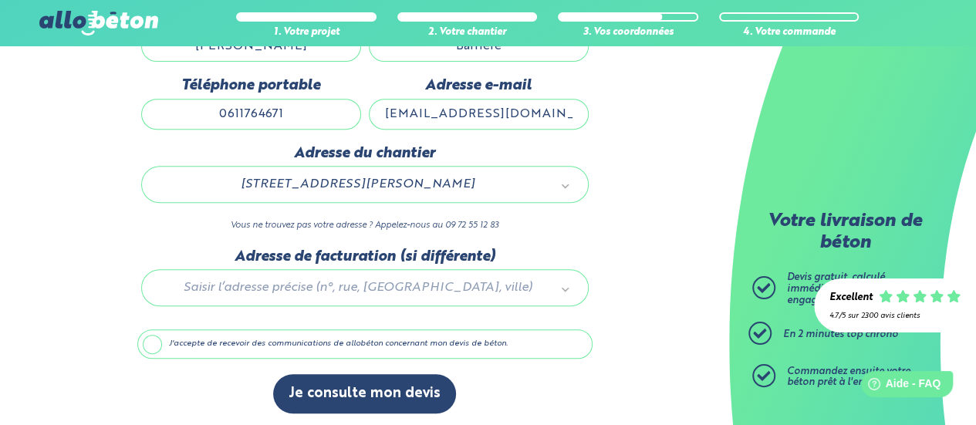
click at [357, 337] on label "J'accepte de recevoir des communications de allobéton concernant mon devis de b…" at bounding box center [364, 344] width 455 height 29
click at [0, 0] on input "J'accepte de recevoir des communications de allobéton concernant mon devis de b…" at bounding box center [0, 0] width 0 height 0
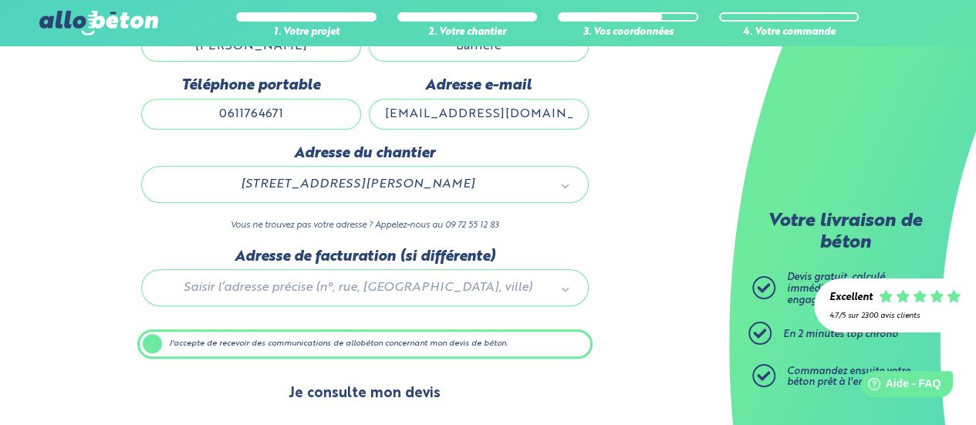
click at [371, 396] on button "Je consulte mon devis" at bounding box center [364, 393] width 183 height 39
click at [273, 374] on button "Je consulte mon devis" at bounding box center [364, 393] width 183 height 39
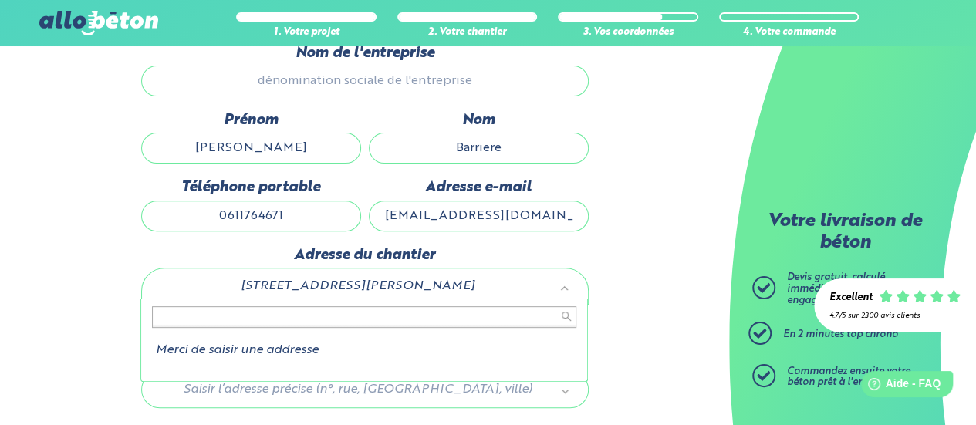
scroll to position [173, 0]
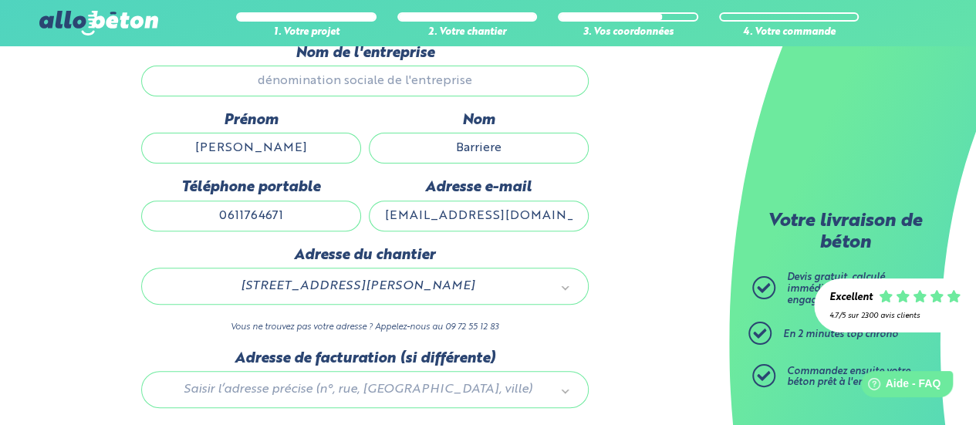
click at [381, 272] on div "4 Rue Paul Gauguin 33500 Libourne" at bounding box center [365, 286] width 448 height 37
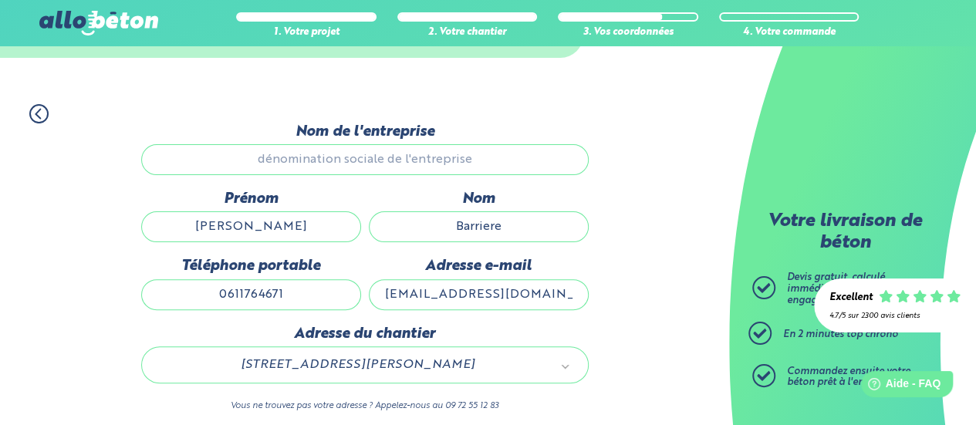
click at [39, 115] on icon at bounding box center [38, 113] width 19 height 19
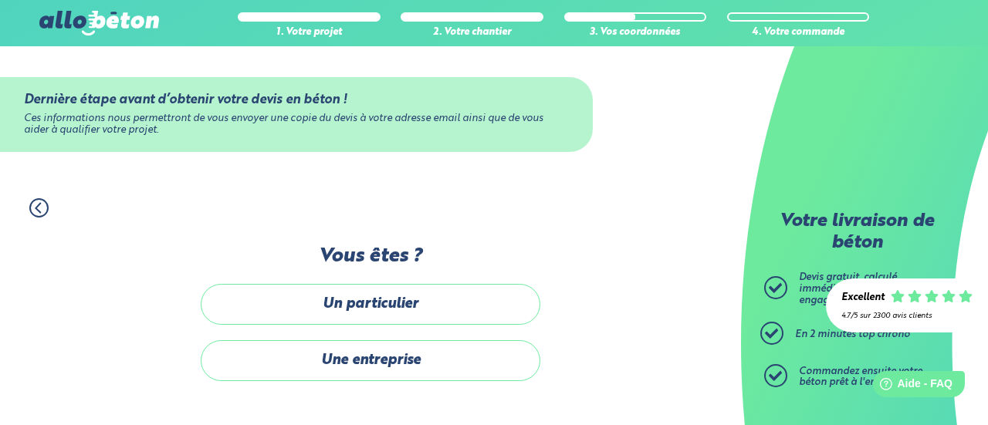
click at [39, 204] on icon at bounding box center [38, 207] width 19 height 19
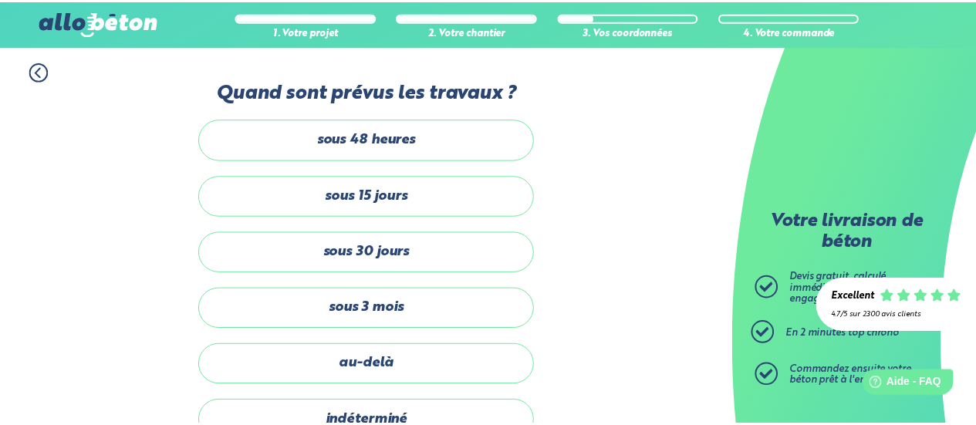
scroll to position [119, 0]
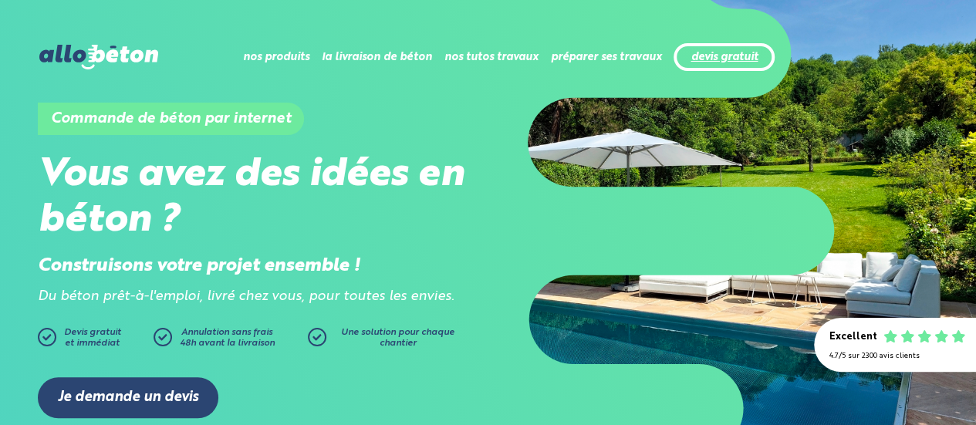
click at [729, 63] on link "devis gratuit" at bounding box center [724, 57] width 67 height 13
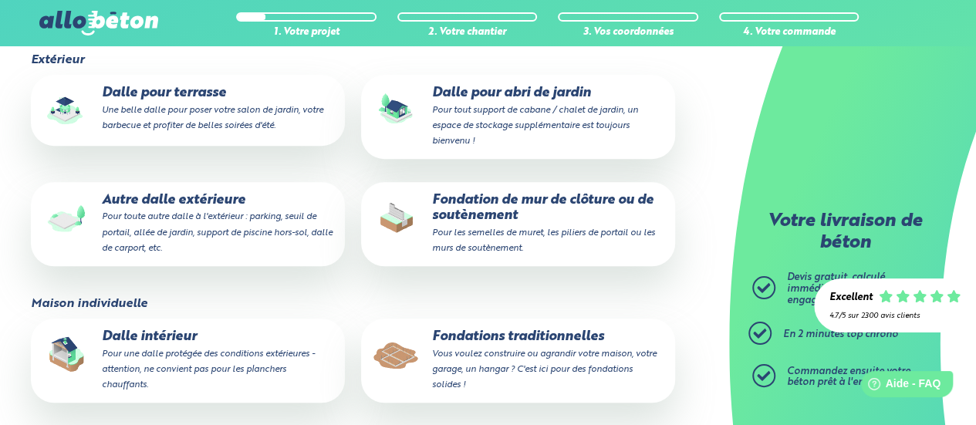
scroll to position [239, 0]
click at [496, 359] on small "Vous voulez construire ou agrandir votre maison, votre garage, un hangar ? C'es…" at bounding box center [544, 369] width 225 height 40
click at [0, 0] on input "Fondations traditionnelles Vous voulez construire ou agrandir votre maison, vot…" at bounding box center [0, 0] width 0 height 0
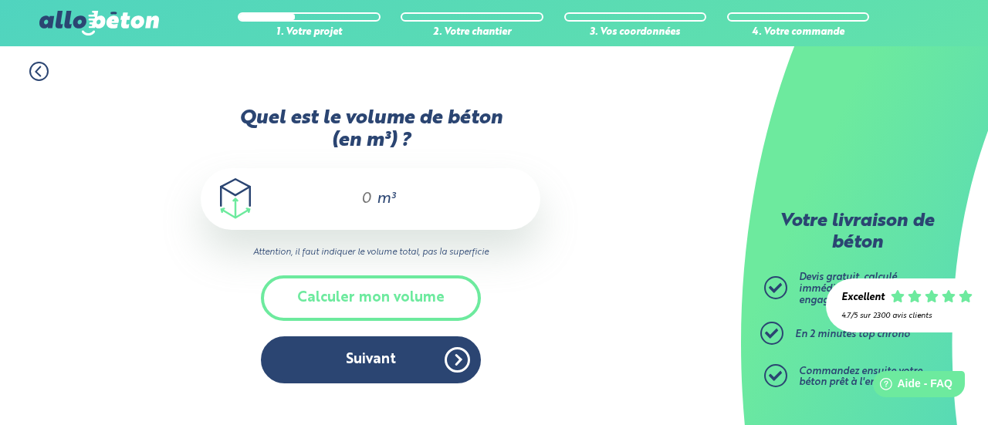
click at [377, 206] on span "m³" at bounding box center [386, 198] width 19 height 15
type input "2"
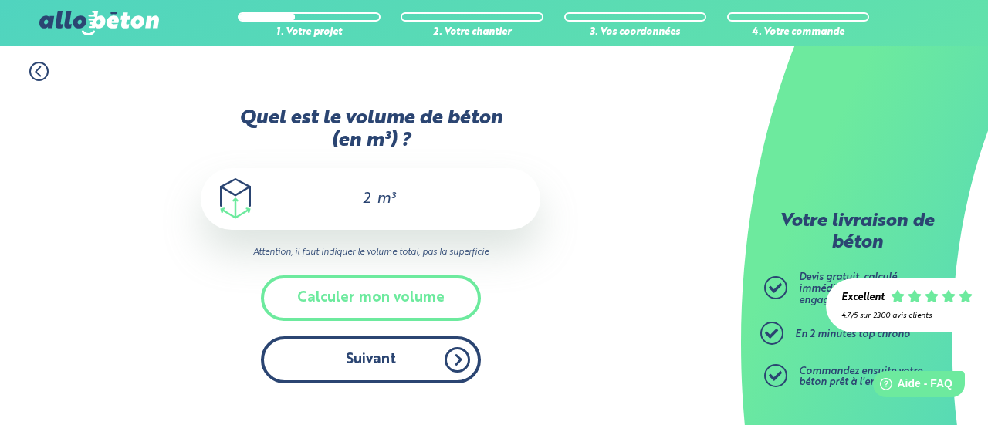
click at [374, 340] on button "Suivant" at bounding box center [371, 360] width 220 height 47
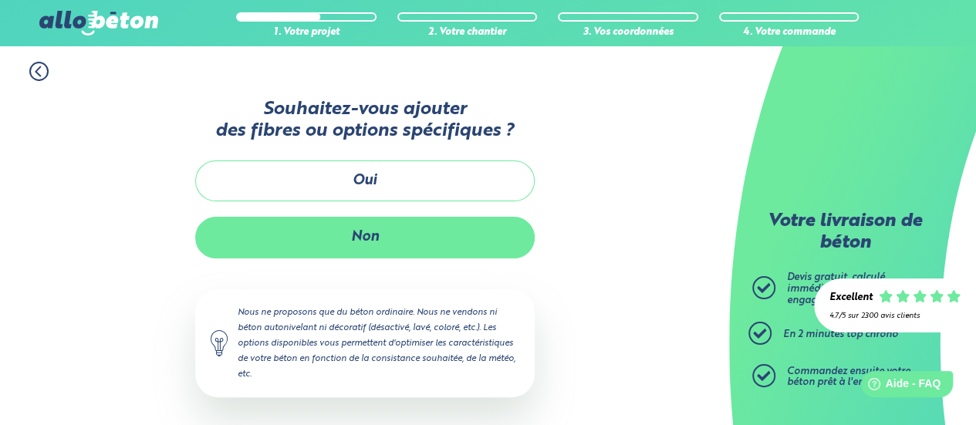
click at [369, 239] on button "Non" at bounding box center [365, 237] width 340 height 41
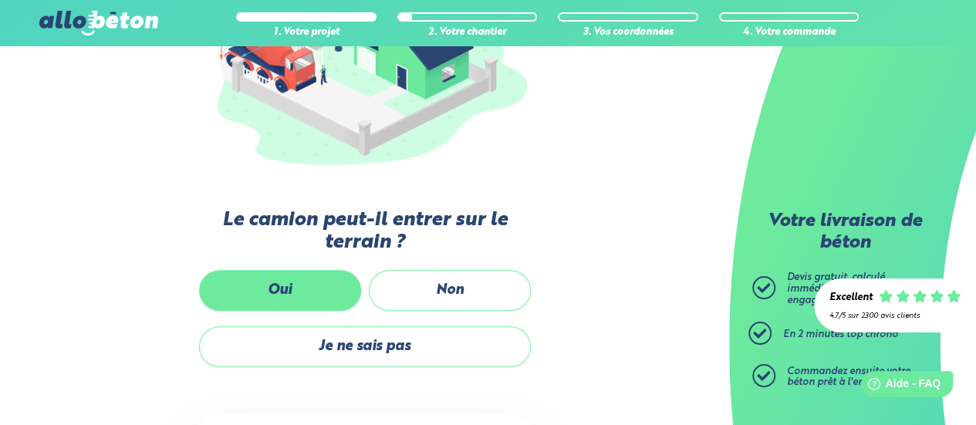
scroll to position [265, 0]
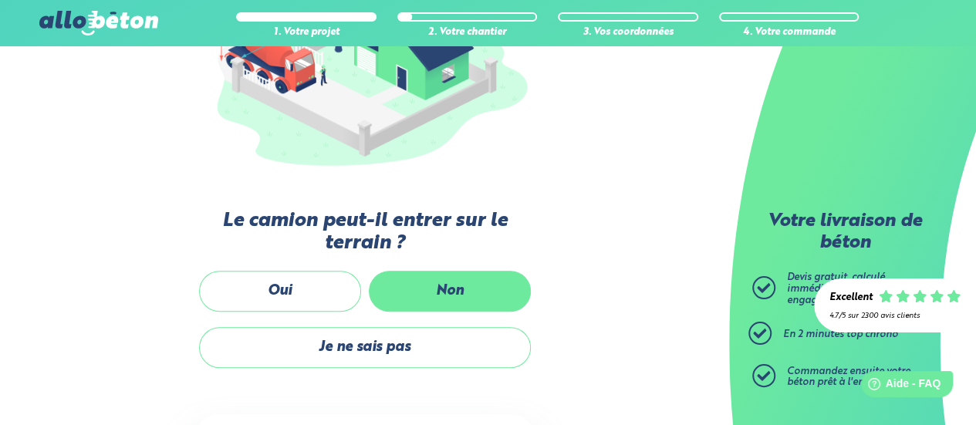
click at [415, 292] on label "Non" at bounding box center [450, 291] width 162 height 41
click at [0, 0] on input "Non" at bounding box center [0, 0] width 0 height 0
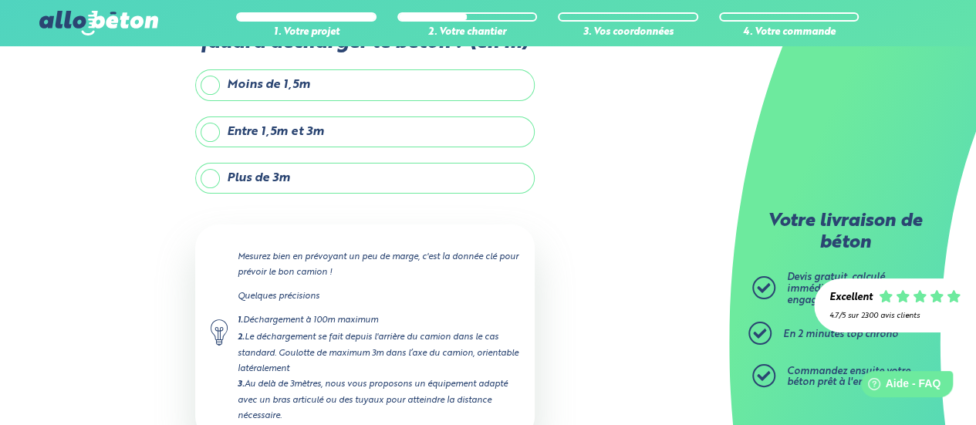
click at [259, 90] on label "Moins de 1,5m" at bounding box center [365, 84] width 340 height 31
click at [0, 0] on input "Moins de 1,5m" at bounding box center [0, 0] width 0 height 0
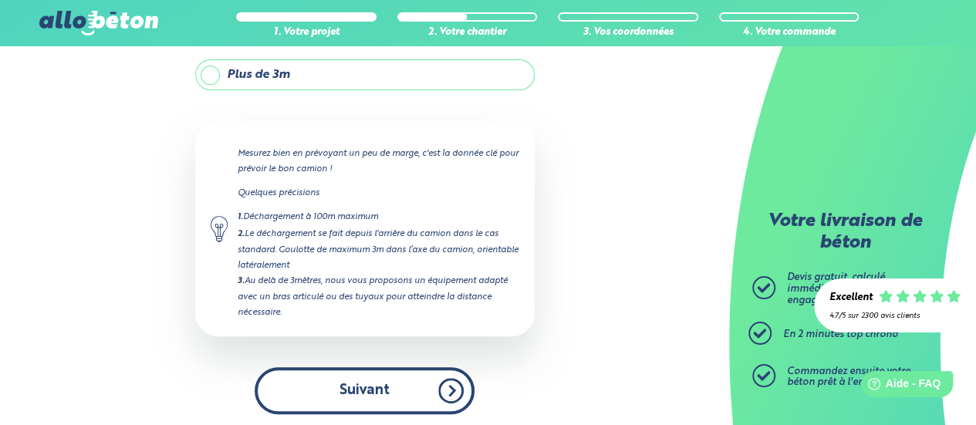
click at [338, 394] on button "Suivant" at bounding box center [365, 390] width 220 height 47
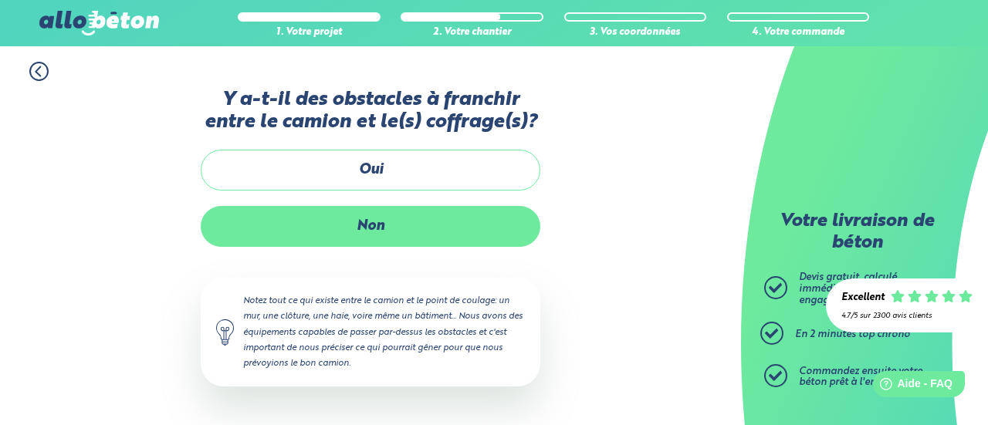
click at [354, 237] on label "Non" at bounding box center [371, 226] width 340 height 41
click at [0, 0] on input "Non" at bounding box center [0, 0] width 0 height 0
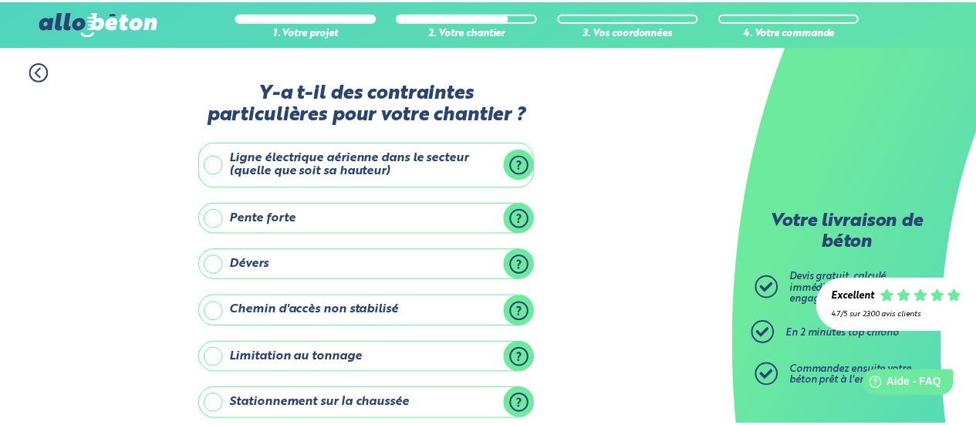
scroll to position [286, 0]
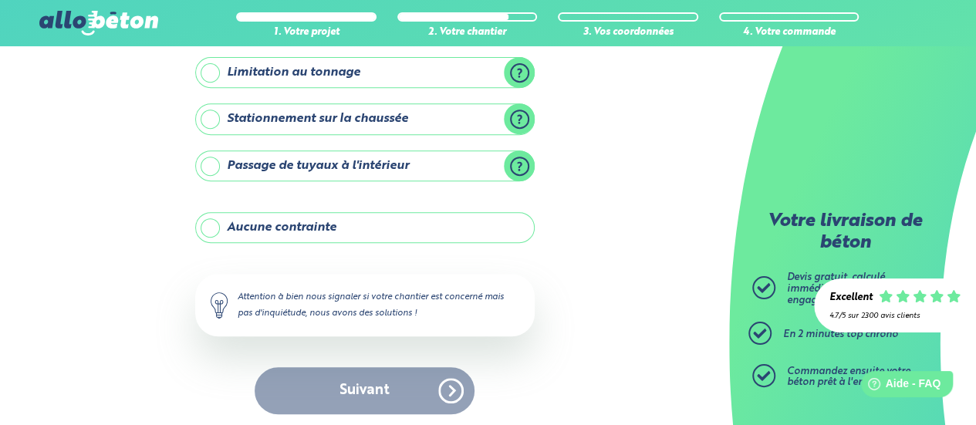
click at [354, 237] on label "Aucune contrainte" at bounding box center [365, 227] width 340 height 31
click at [0, 0] on input "Aucune contrainte" at bounding box center [0, 0] width 0 height 0
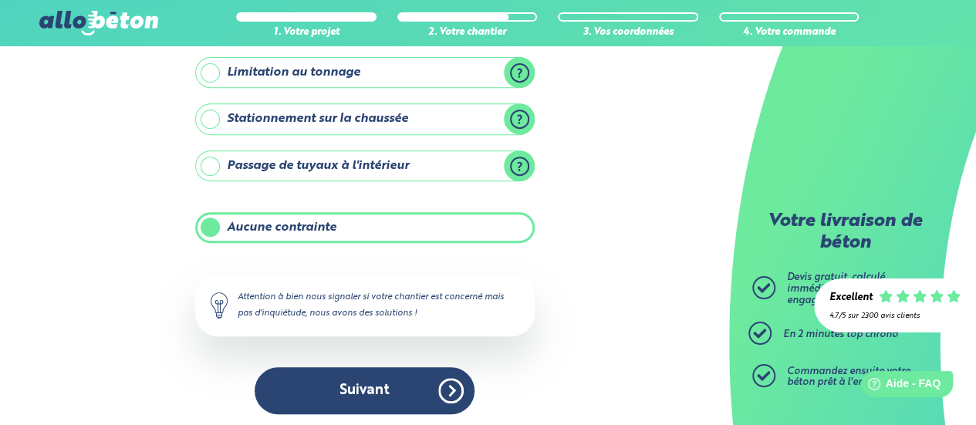
click at [365, 349] on div "Y-a t-il des contraintes particulières pour votre chantier ? Ligne électrique a…" at bounding box center [365, 112] width 340 height 634
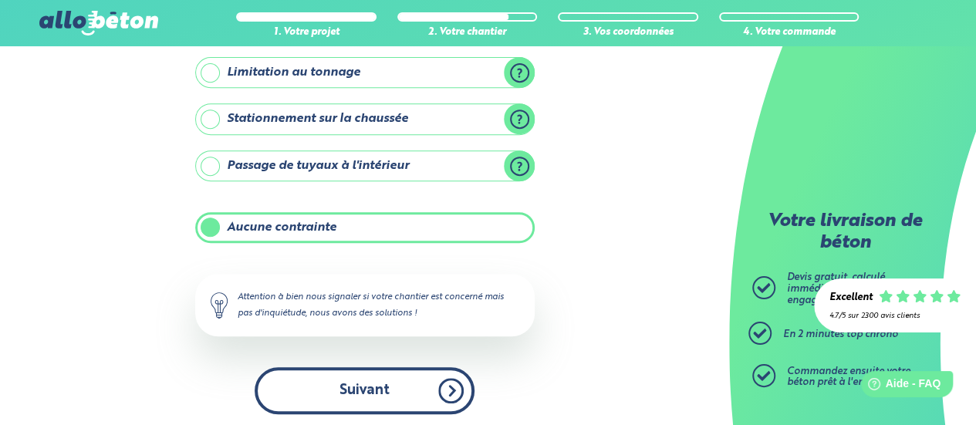
click at [350, 384] on button "Suivant" at bounding box center [365, 390] width 220 height 47
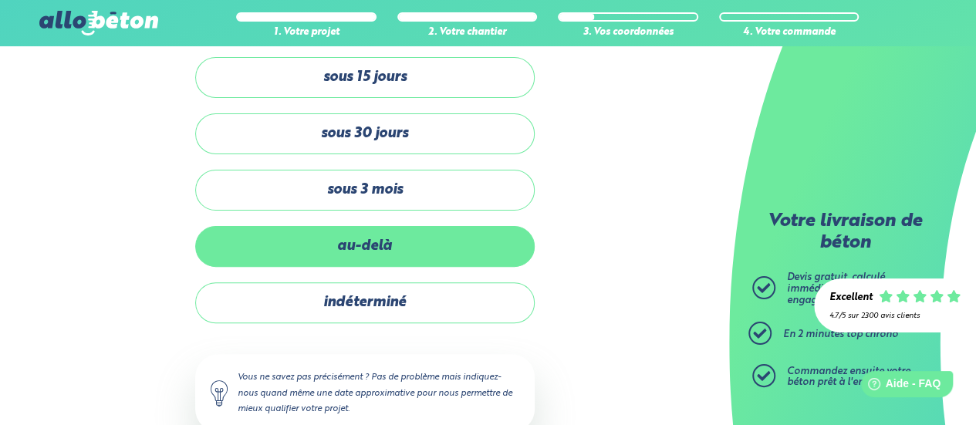
click at [381, 237] on label "au-delà" at bounding box center [365, 246] width 340 height 41
click at [0, 0] on input "au-delà" at bounding box center [0, 0] width 0 height 0
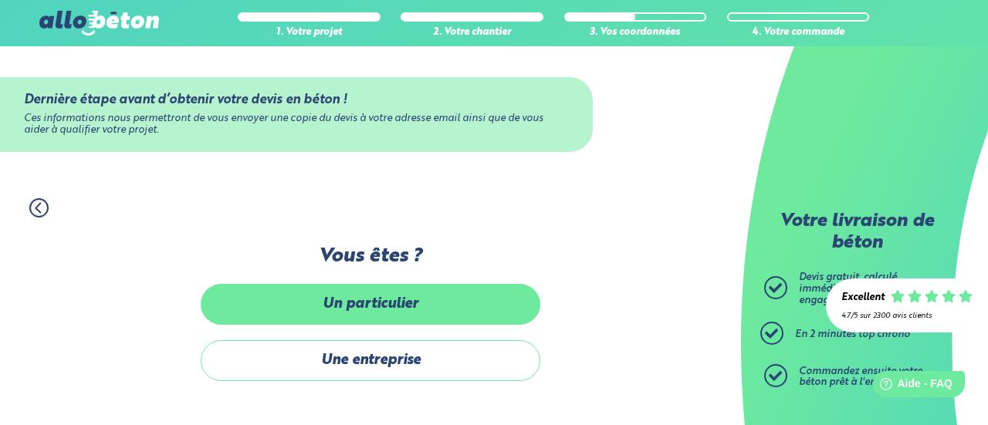
click at [367, 313] on label "Un particulier" at bounding box center [371, 304] width 340 height 41
click at [0, 0] on input "Un particulier" at bounding box center [0, 0] width 0 height 0
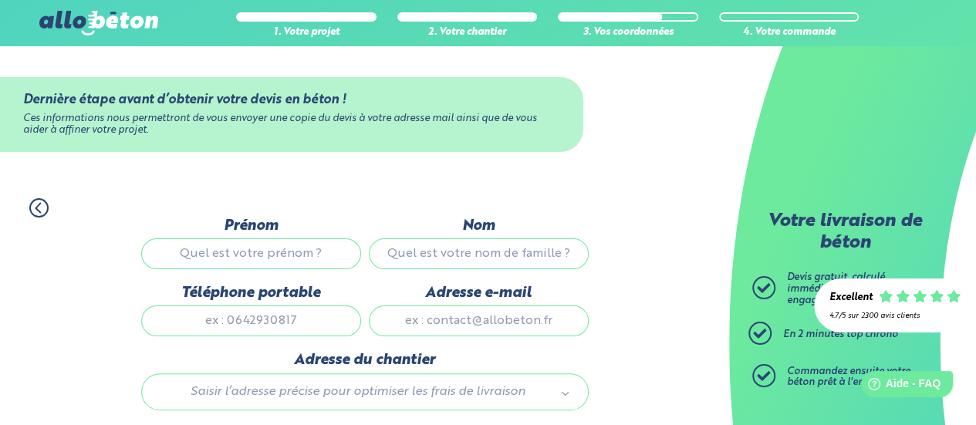
click at [300, 246] on input "Prénom" at bounding box center [251, 254] width 220 height 31
type input "Axel"
type input "Barriere"
type input "0611764671"
type input "4 Rue Paul Gauguin"
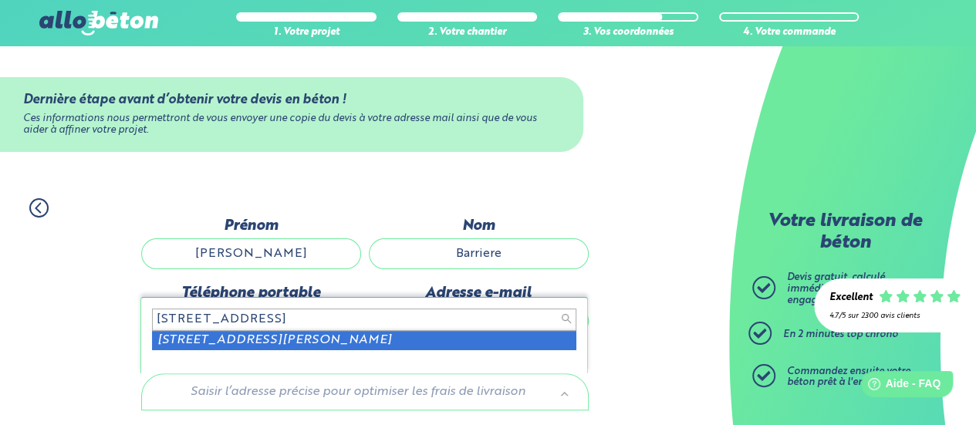
type input "4 Rue Paul Gauguin33500"
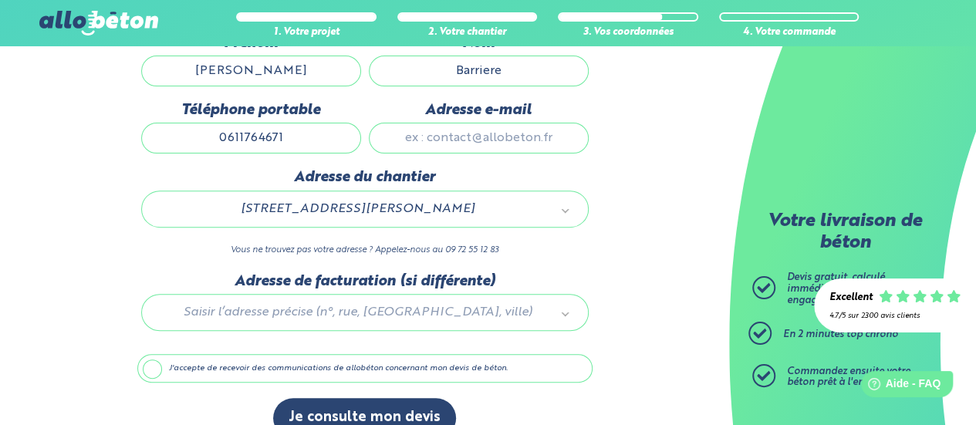
scroll to position [184, 0]
click at [462, 129] on input "Adresse e-mail" at bounding box center [479, 137] width 220 height 31
type input "barriere-axel@hotmail.fr"
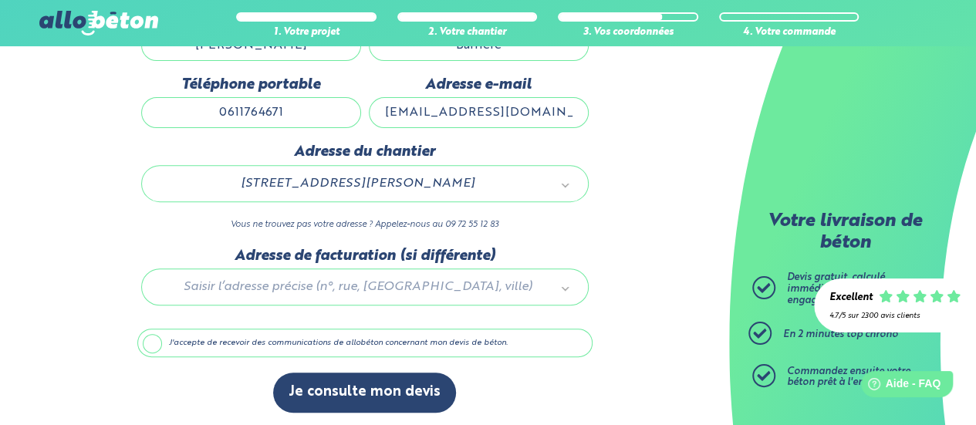
click at [321, 347] on label "J'accepte de recevoir des communications de allobéton concernant mon devis de b…" at bounding box center [364, 343] width 455 height 29
click at [0, 0] on input "J'accepte de recevoir des communications de allobéton concernant mon devis de b…" at bounding box center [0, 0] width 0 height 0
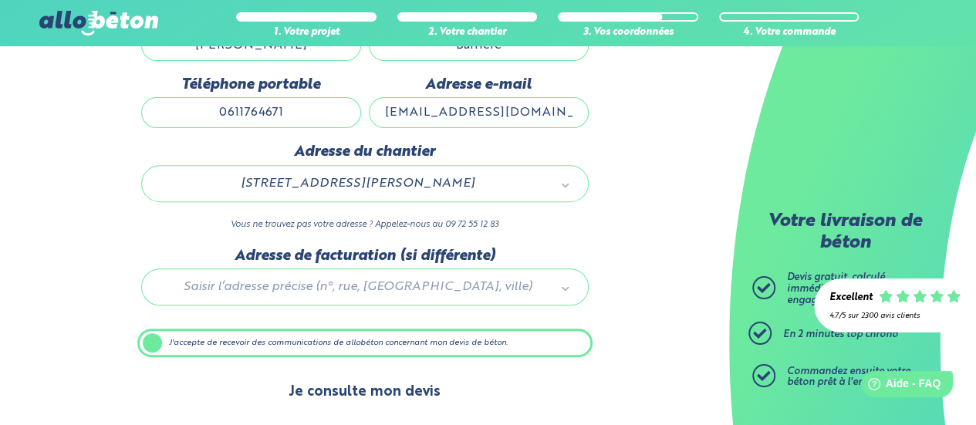
click at [338, 390] on button "Je consulte mon devis" at bounding box center [364, 392] width 183 height 39
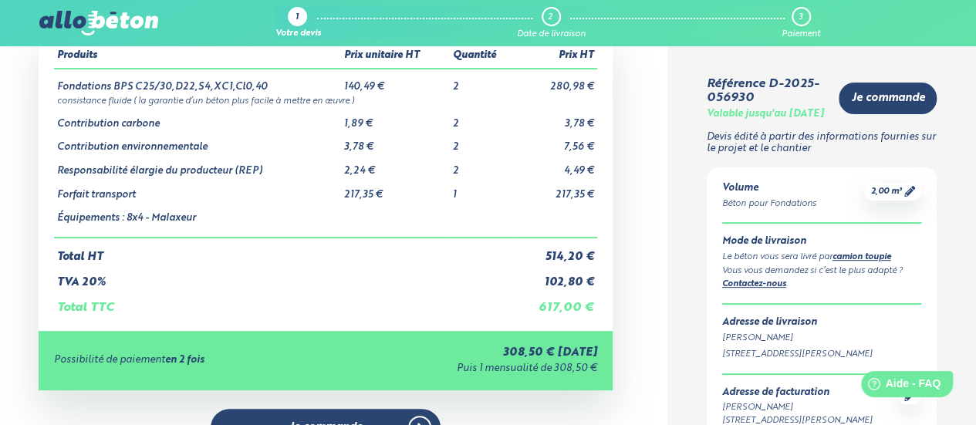
scroll to position [94, 0]
